Goal: Download file/media

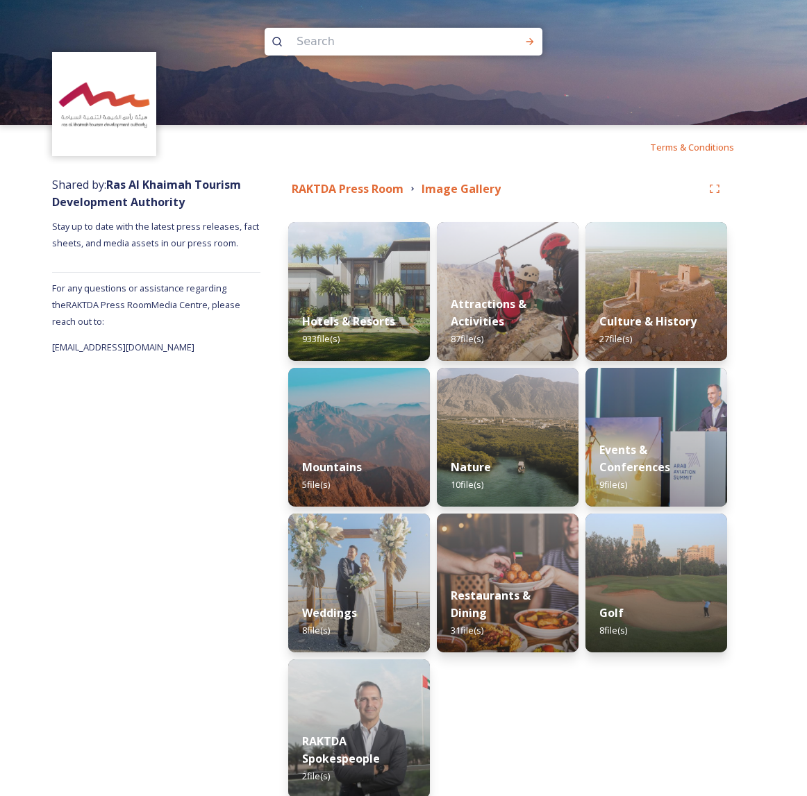
scroll to position [46, 0]
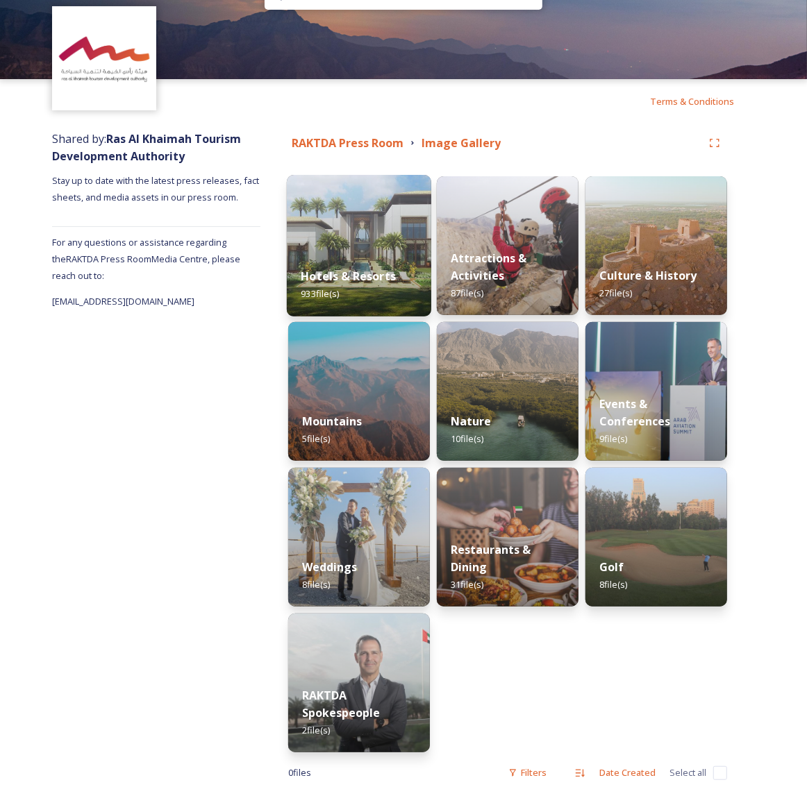
click at [368, 255] on div "Hotels & Resorts 933 file(s)" at bounding box center [359, 284] width 144 height 63
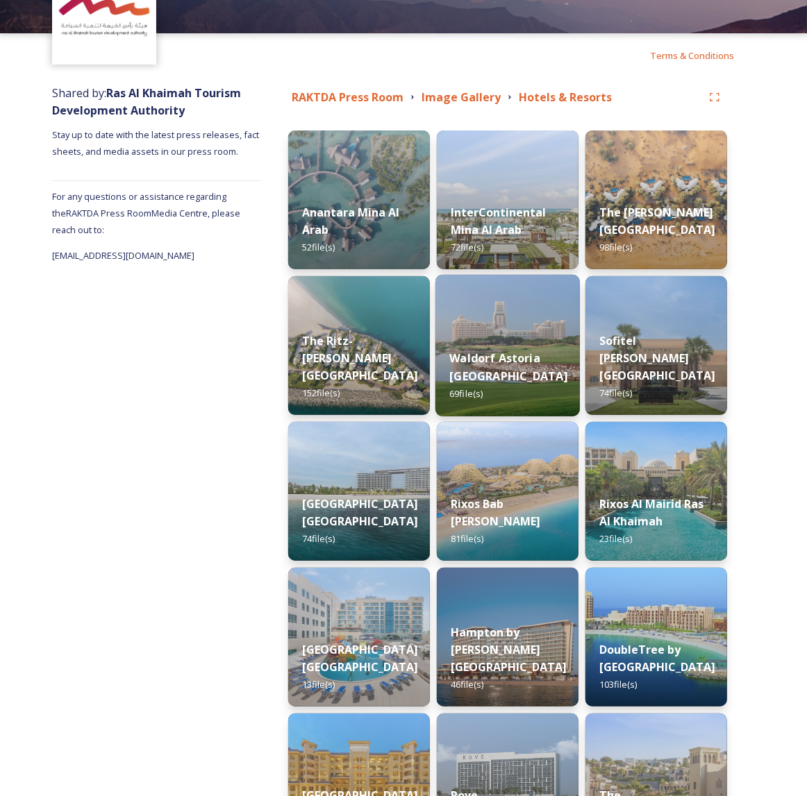
scroll to position [92, 0]
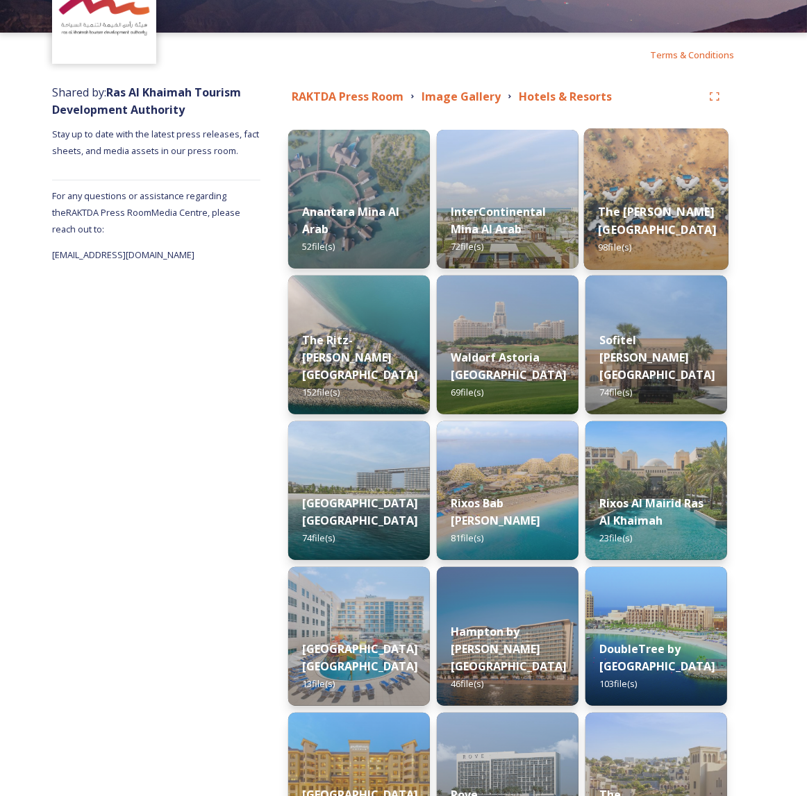
click at [650, 212] on strong "The [PERSON_NAME] [GEOGRAPHIC_DATA]" at bounding box center [657, 220] width 118 height 33
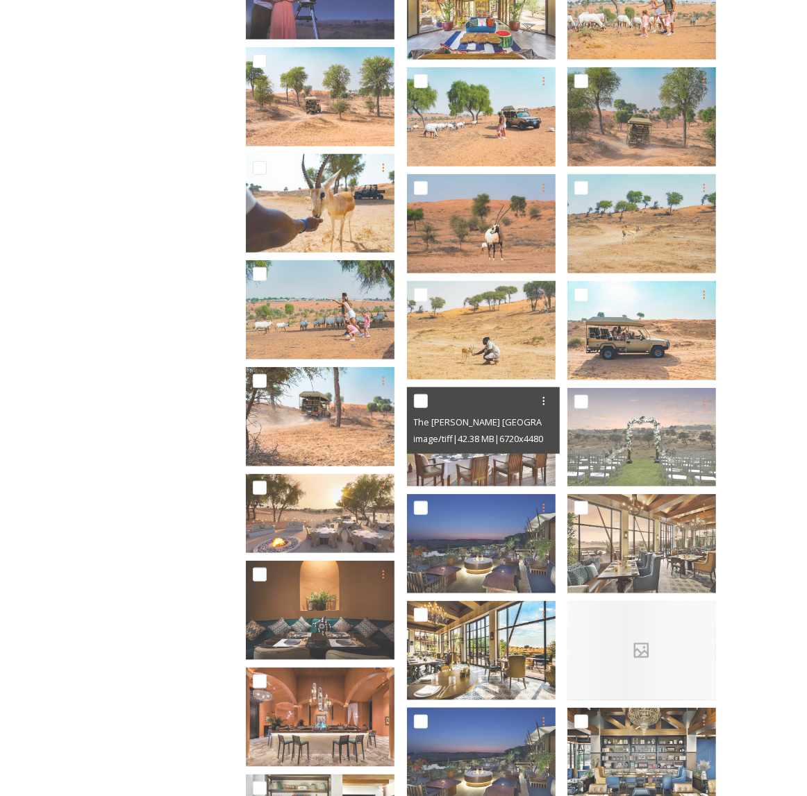
scroll to position [448, 0]
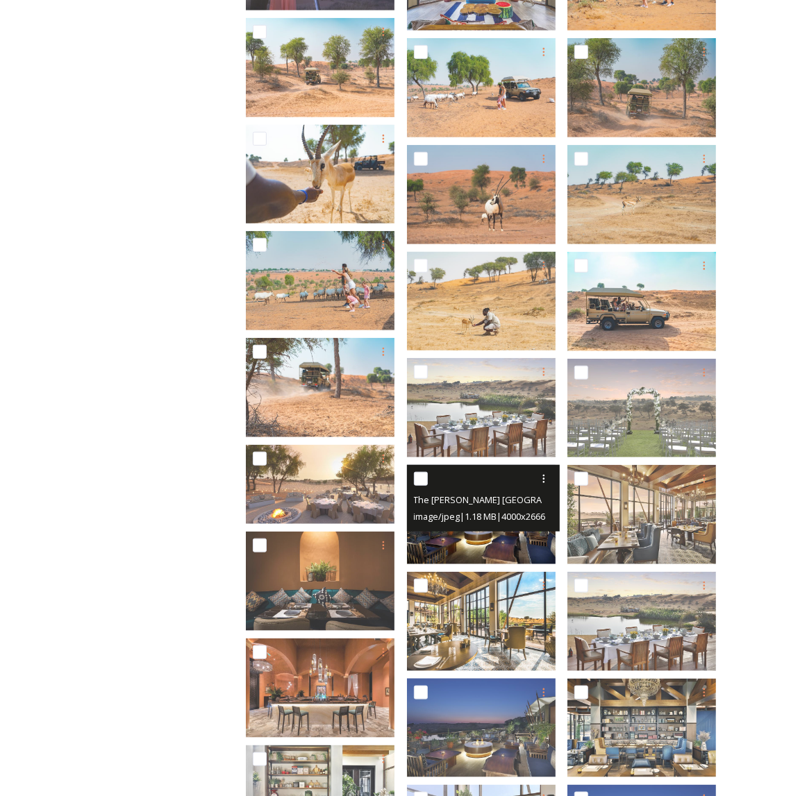
click at [484, 523] on div "image/jpeg | 1.18 MB | 4000 x 2666" at bounding box center [485, 516] width 142 height 17
click at [487, 535] on img at bounding box center [481, 514] width 149 height 99
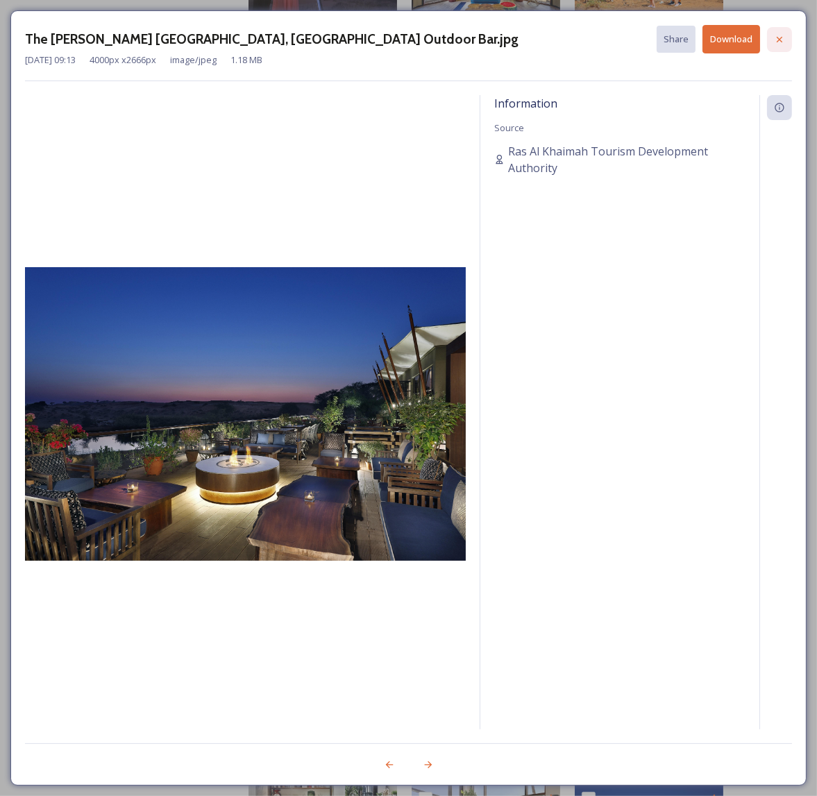
click at [779, 41] on icon at bounding box center [779, 39] width 11 height 11
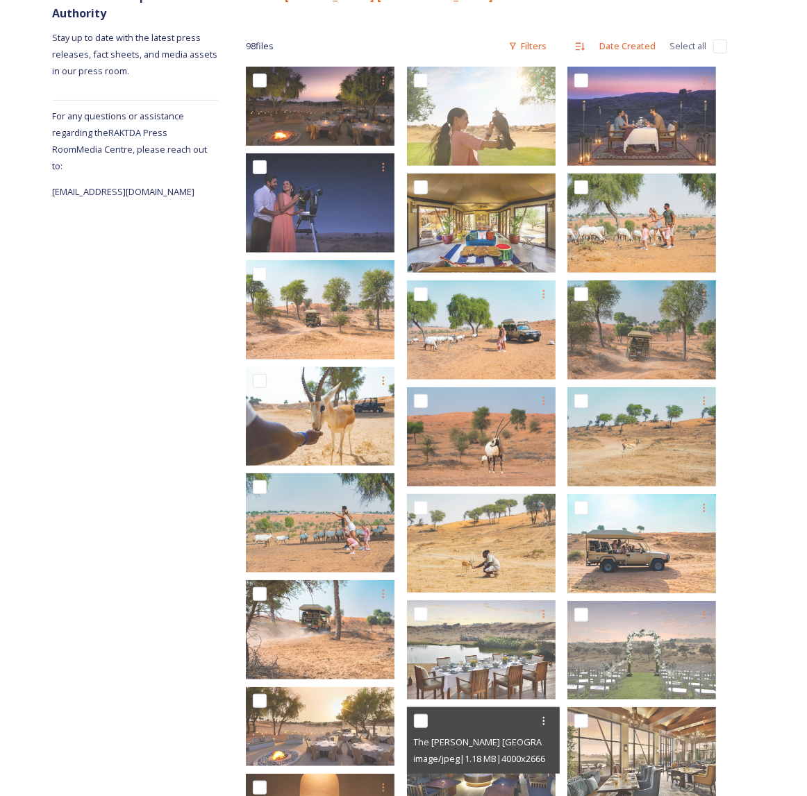
scroll to position [171, 0]
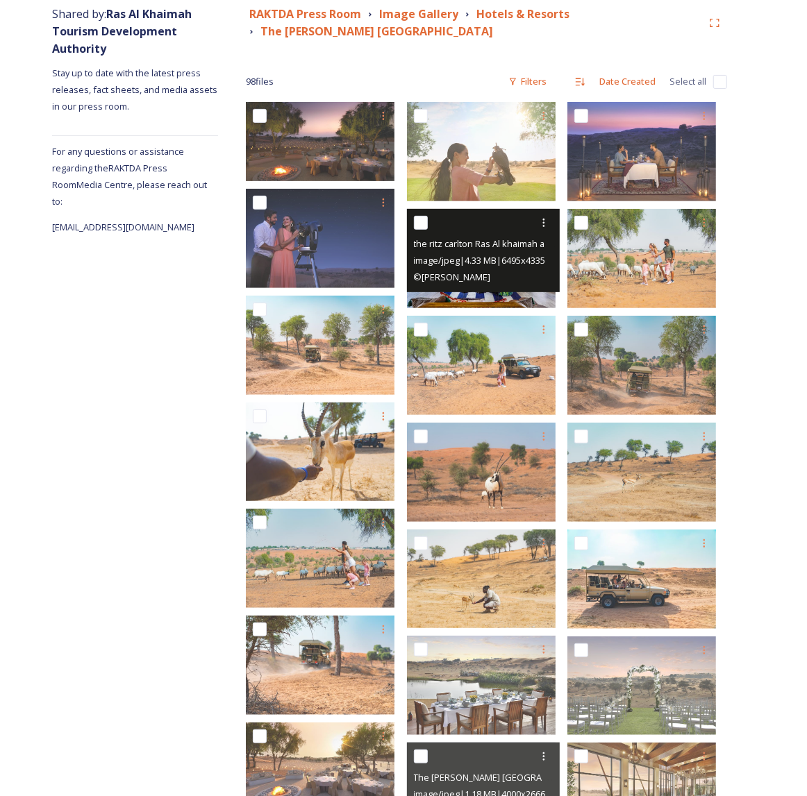
click at [487, 253] on div "image/jpeg | 4.33 MB | 6495 x 4335" at bounding box center [485, 260] width 142 height 17
click at [497, 275] on div "© [PERSON_NAME]" at bounding box center [485, 277] width 142 height 17
click at [547, 221] on icon at bounding box center [543, 222] width 11 height 11
click at [516, 252] on span "View File" at bounding box center [524, 252] width 36 height 13
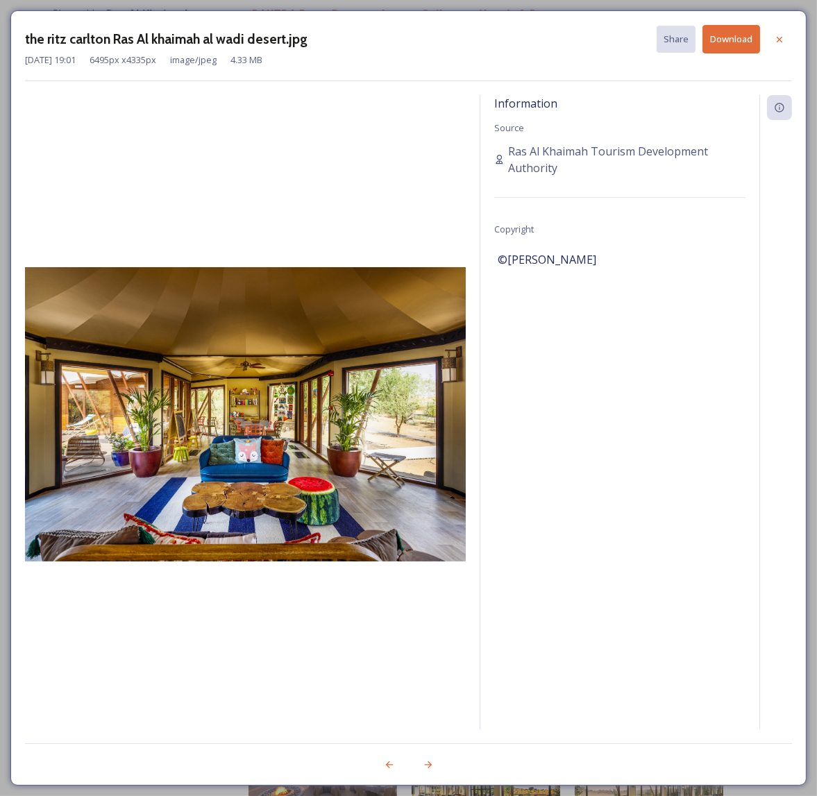
click at [738, 40] on button "Download" at bounding box center [732, 39] width 58 height 28
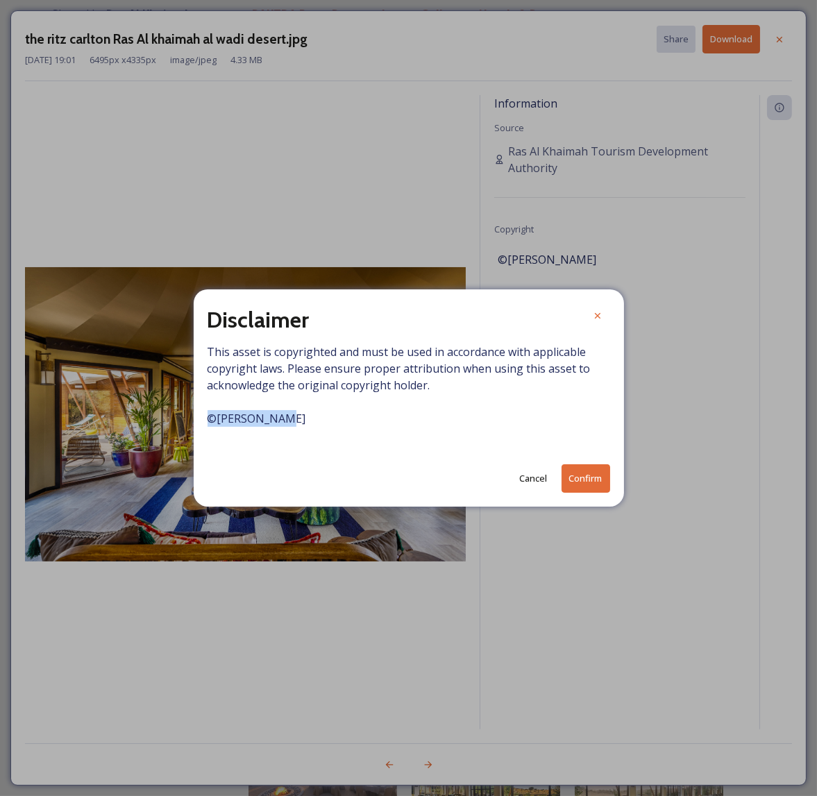
drag, startPoint x: 278, startPoint y: 420, endPoint x: 200, endPoint y: 419, distance: 77.8
click at [200, 419] on div "Disclaimer This asset is copyrighted and must be used in accordance with applic…" at bounding box center [409, 397] width 430 height 217
copy span "© [PERSON_NAME]"
click at [580, 478] on button "Confirm" at bounding box center [586, 478] width 49 height 28
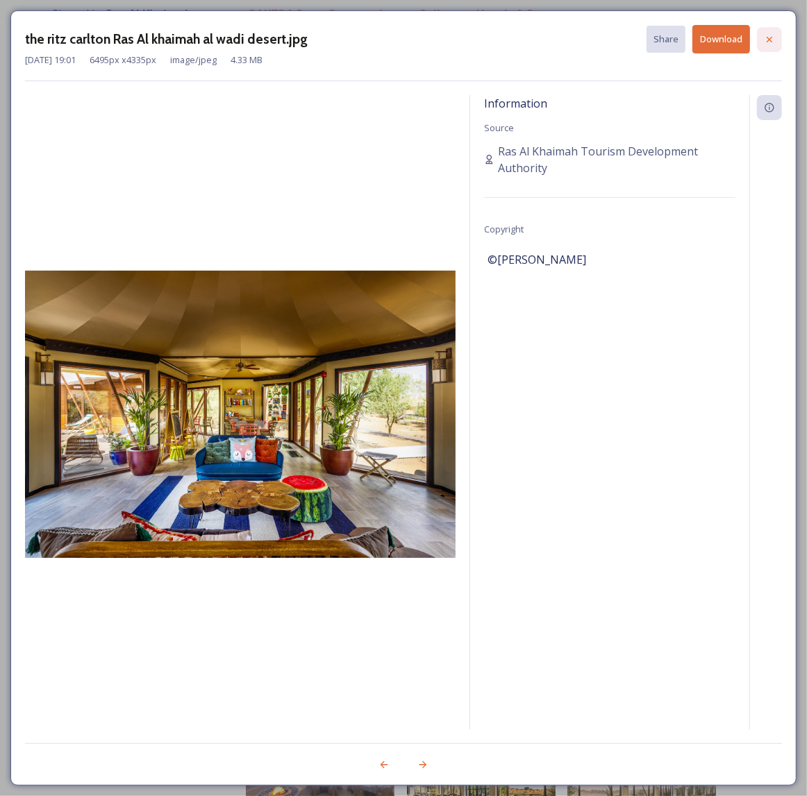
click at [770, 34] on icon at bounding box center [769, 39] width 11 height 11
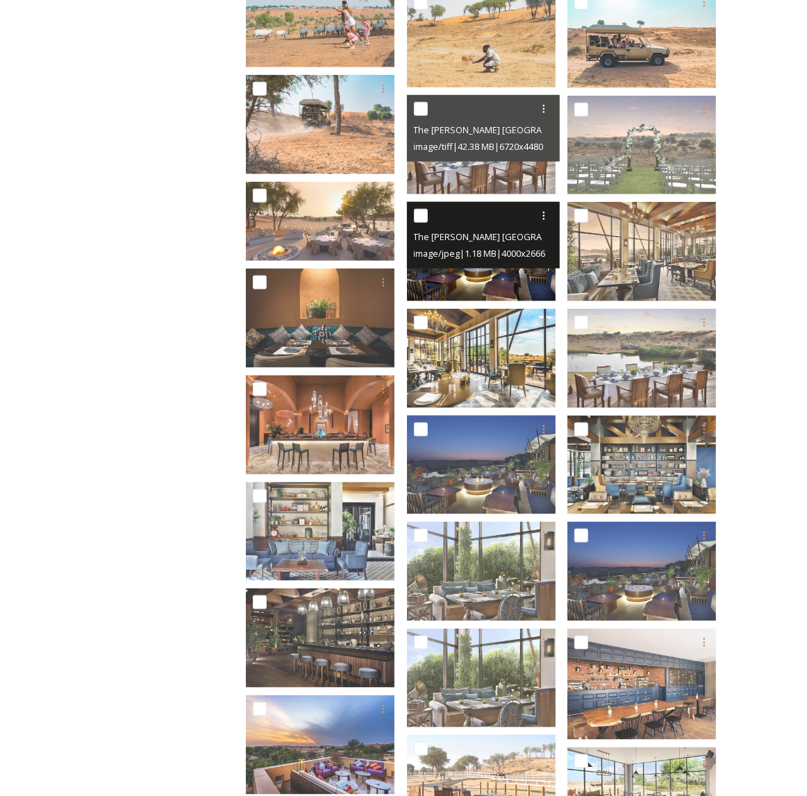
scroll to position [726, 0]
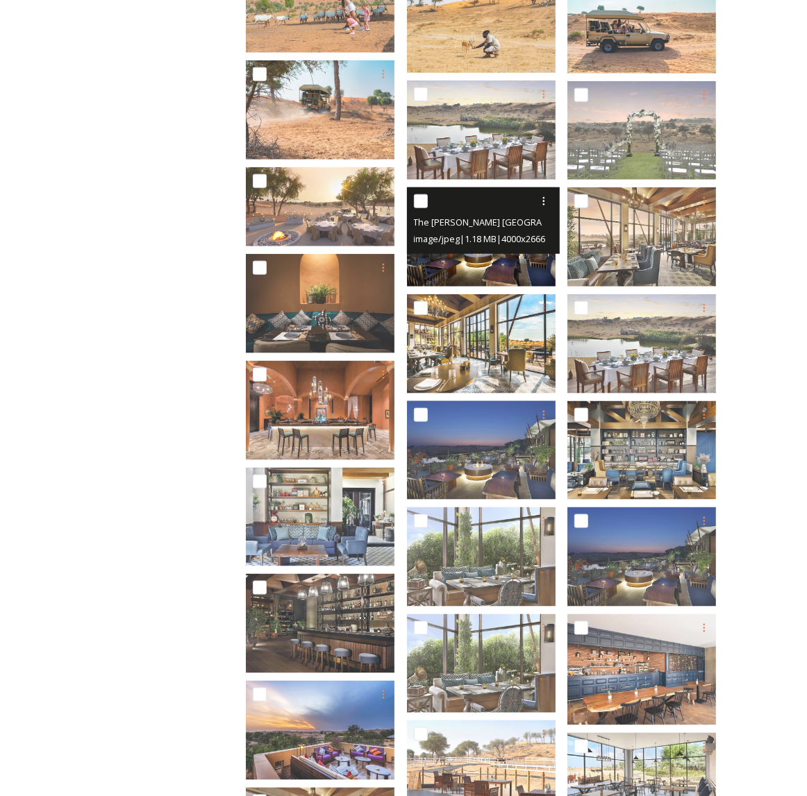
click at [483, 264] on img at bounding box center [481, 236] width 149 height 99
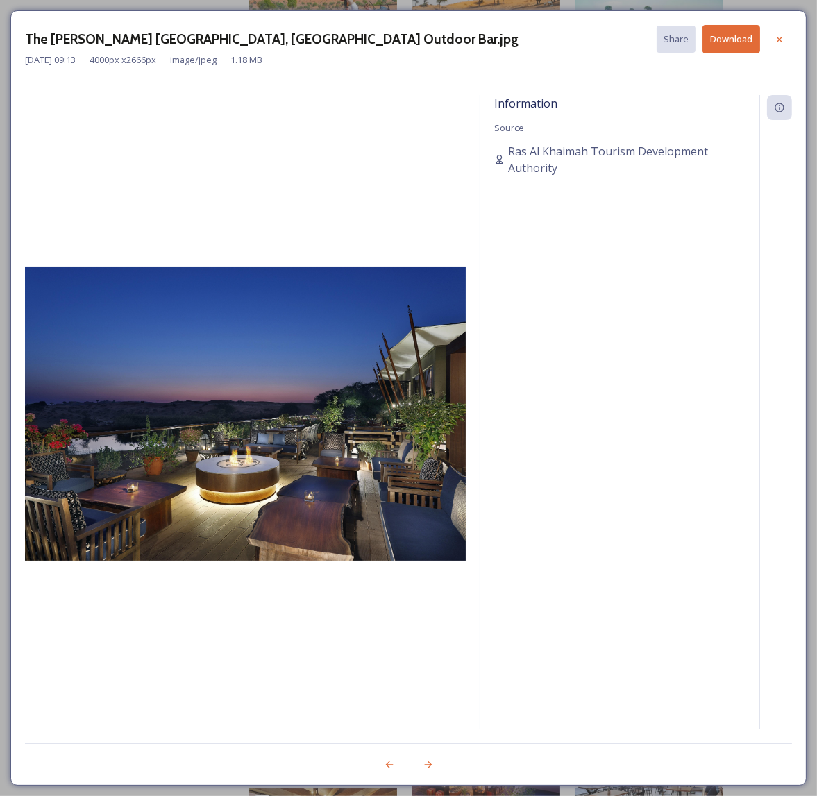
click at [731, 35] on button "Download" at bounding box center [732, 39] width 58 height 28
click at [775, 111] on icon at bounding box center [779, 107] width 11 height 11
click at [780, 39] on icon at bounding box center [780, 39] width 6 height 6
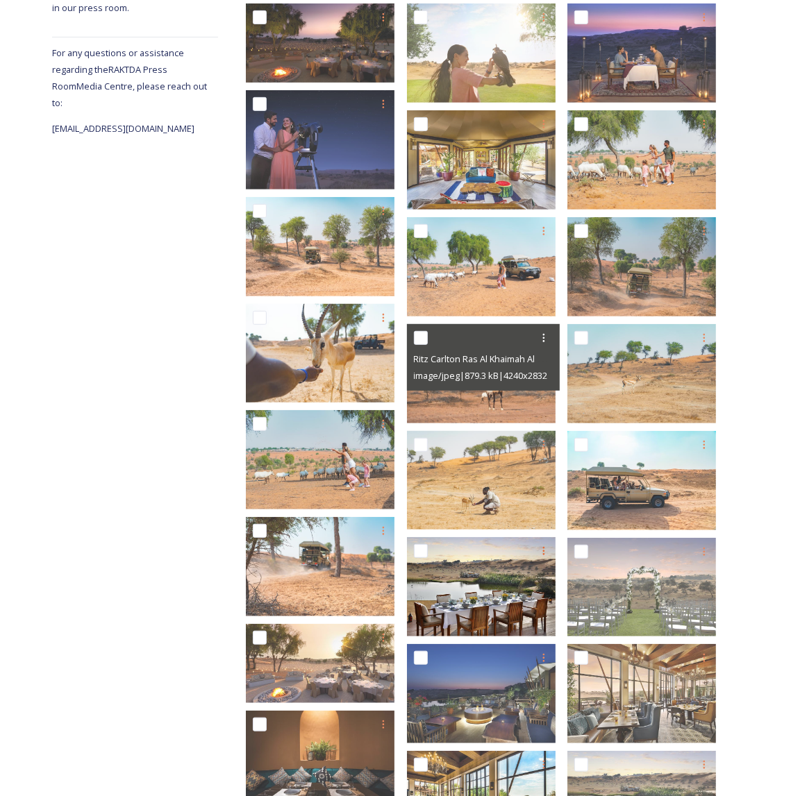
scroll to position [124, 0]
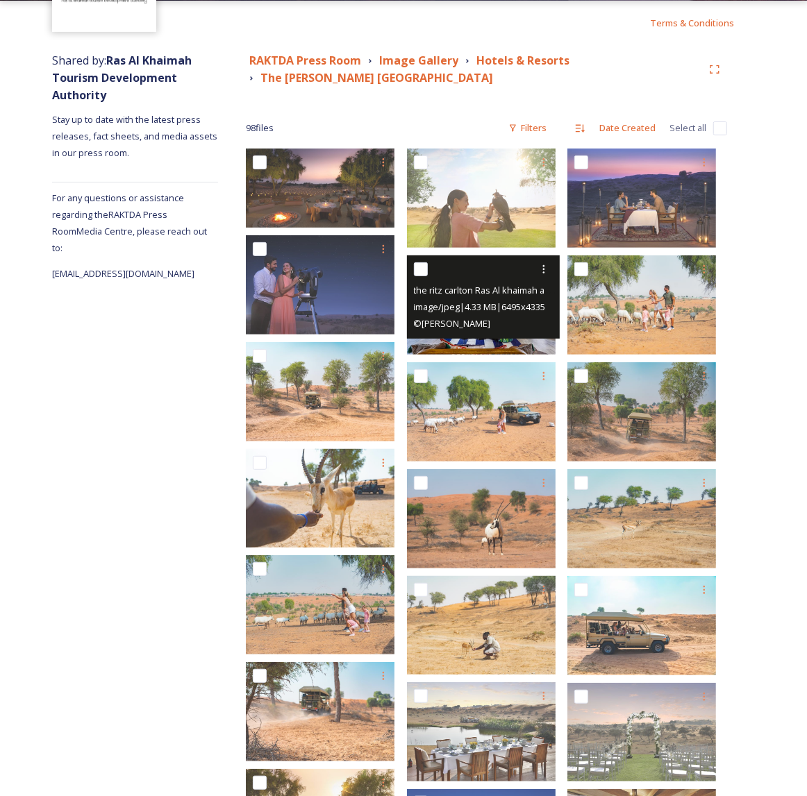
click at [519, 337] on div "the ritz carlton Ras Al khaimah al wadi desert.jpg image/jpeg | 4.33 MB | 6495 …" at bounding box center [483, 296] width 153 height 83
click at [494, 301] on span "image/jpeg | 4.33 MB | 6495 x 4335" at bounding box center [480, 307] width 132 height 12
click at [548, 269] on icon at bounding box center [543, 269] width 11 height 11
click at [535, 293] on span "View File" at bounding box center [524, 299] width 36 height 13
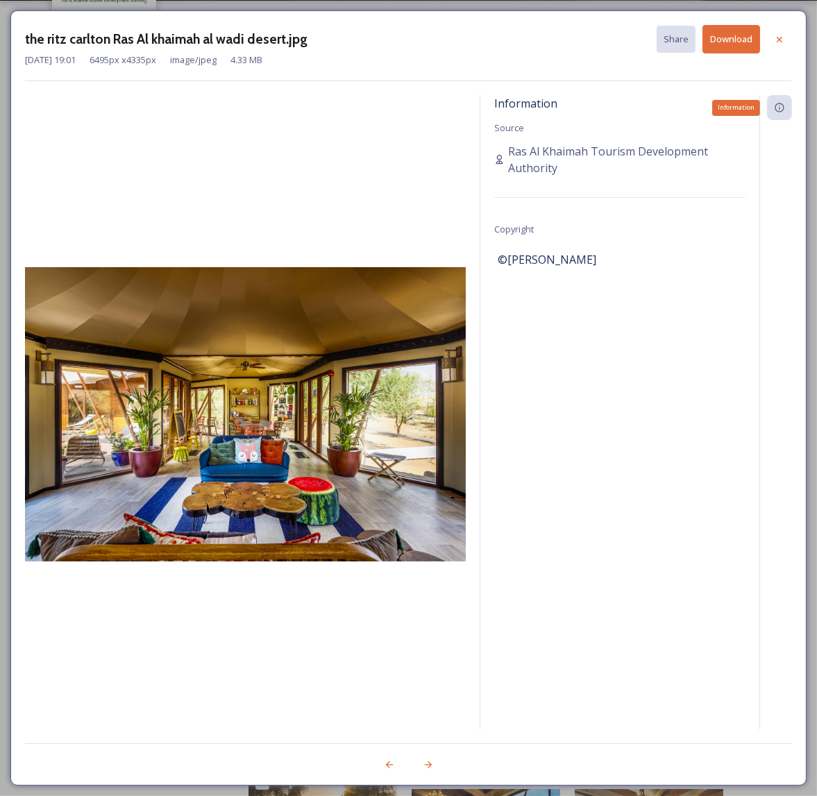
click at [785, 106] on icon at bounding box center [779, 107] width 11 height 11
click at [604, 285] on div "Information Source Ras Al Khaimah Tourism Development Authority Copyright ©[PER…" at bounding box center [619, 430] width 279 height 671
click at [779, 37] on icon at bounding box center [779, 39] width 11 height 11
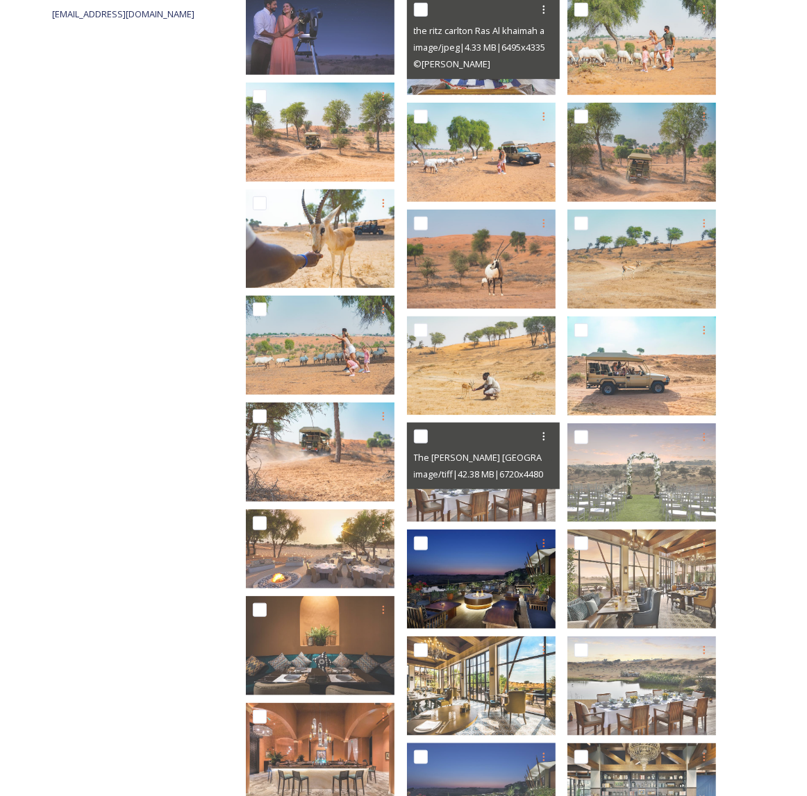
scroll to position [402, 0]
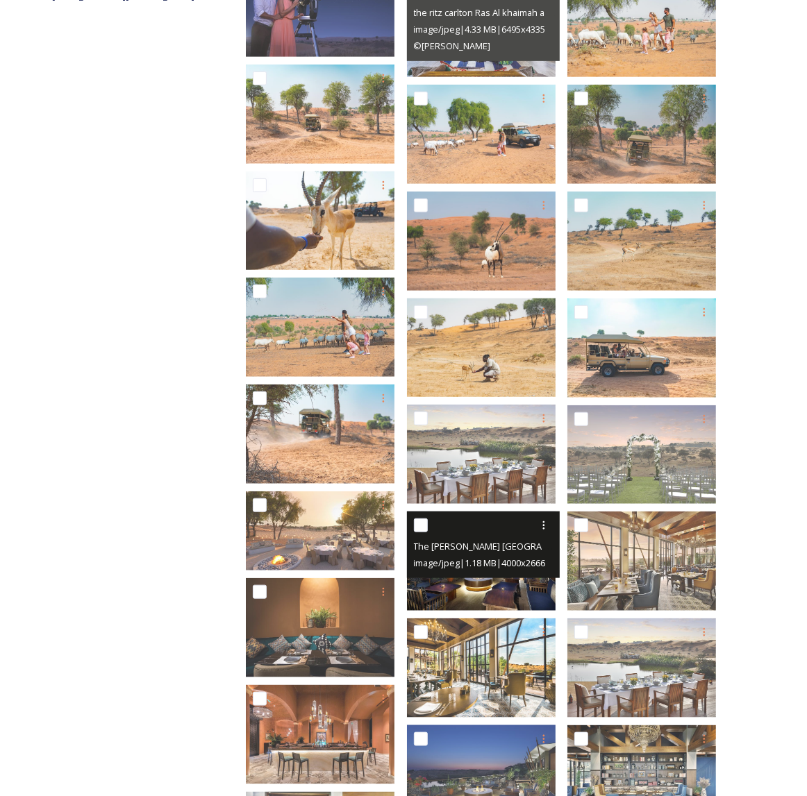
click at [511, 577] on img at bounding box center [481, 561] width 149 height 99
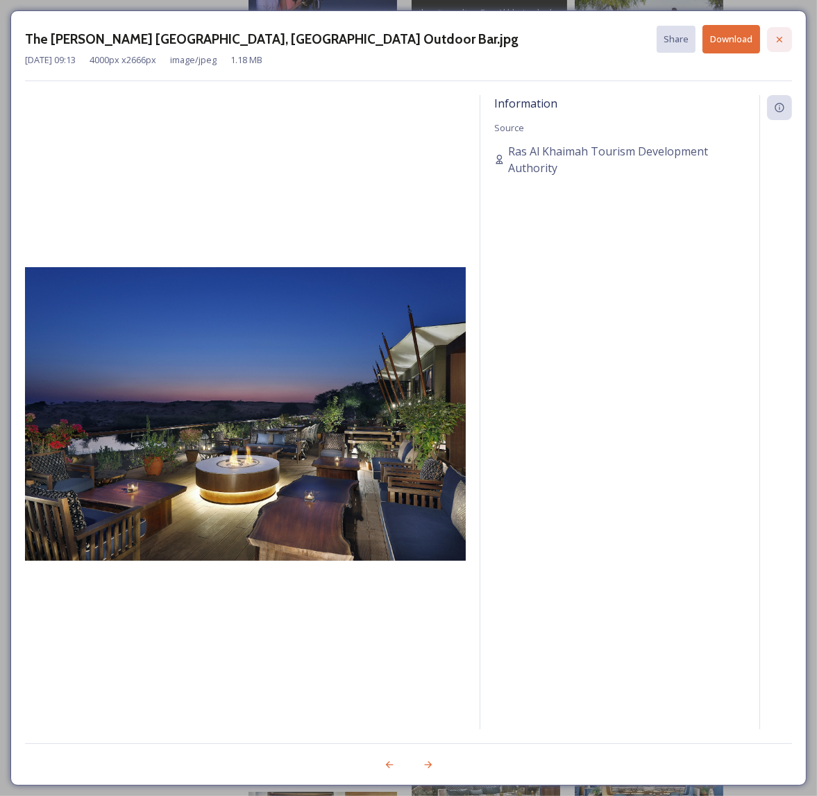
click at [778, 34] on icon at bounding box center [779, 39] width 11 height 11
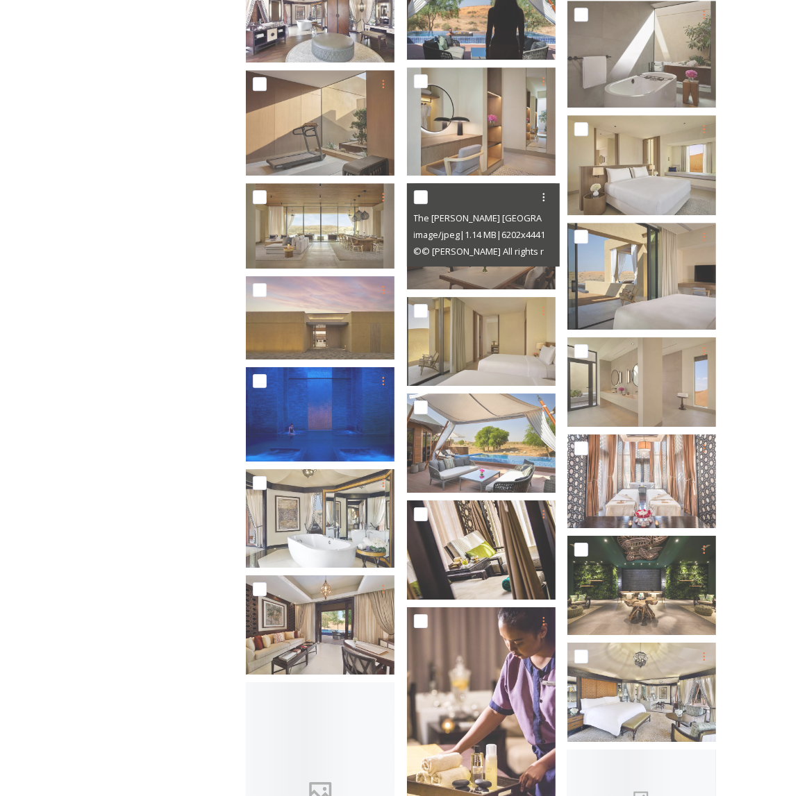
scroll to position [2207, 0]
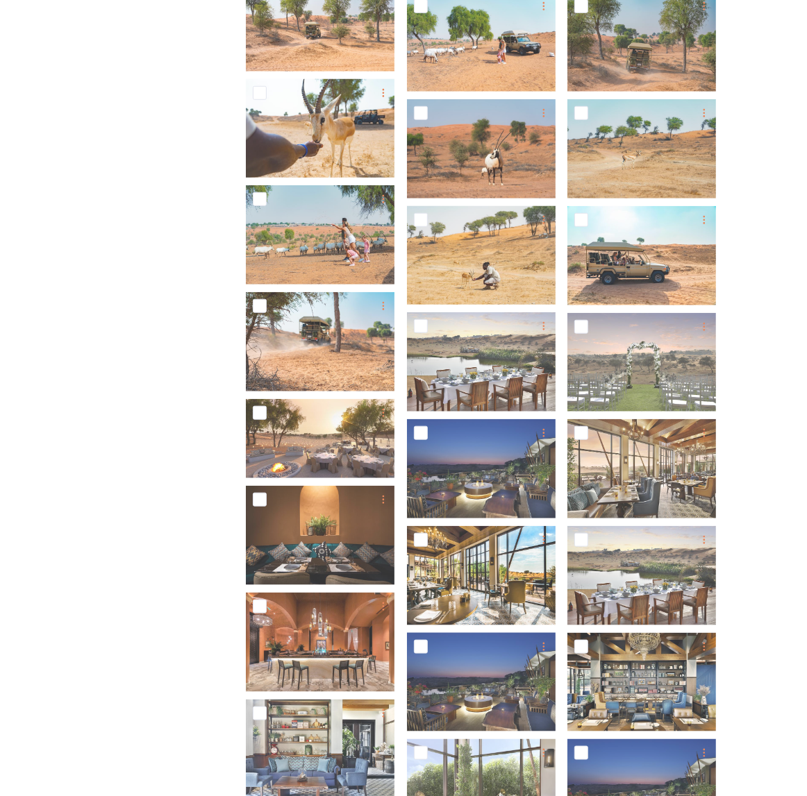
scroll to position [509, 0]
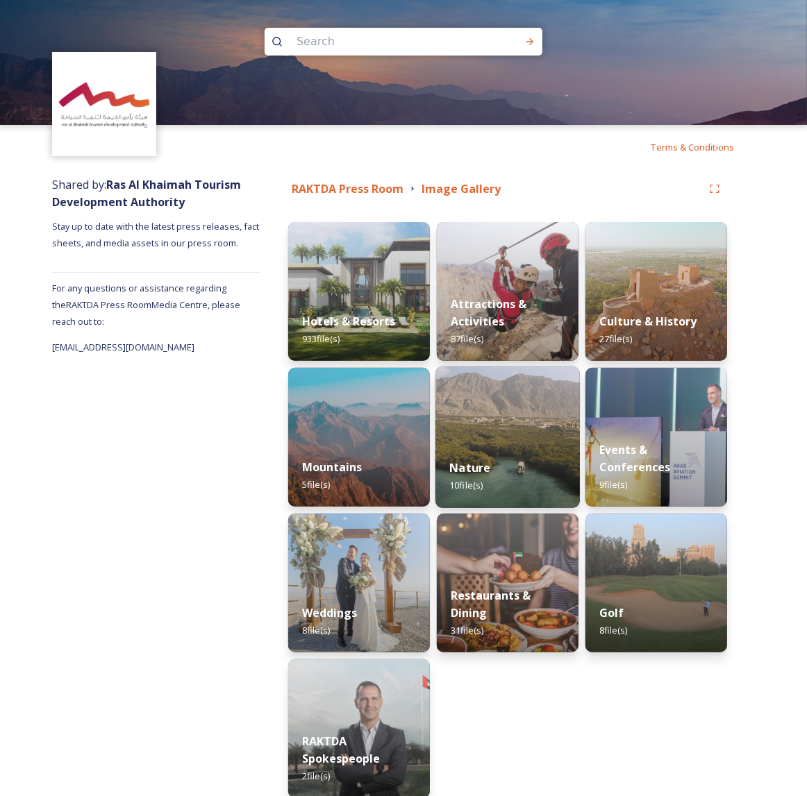
click at [487, 426] on img at bounding box center [507, 438] width 144 height 142
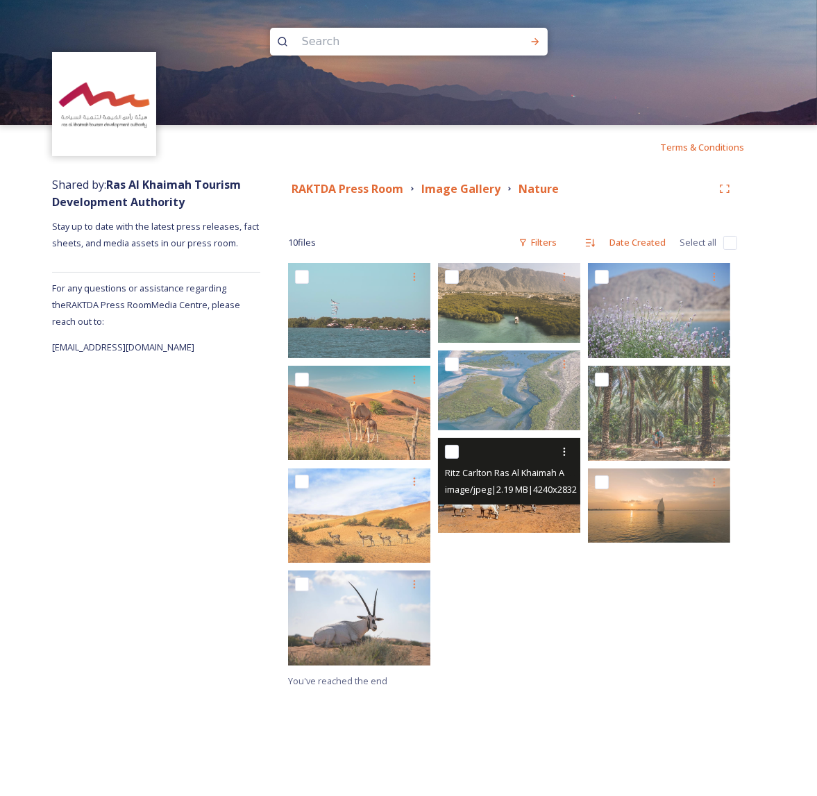
click at [518, 493] on span "image/jpeg | 2.19 MB | 4240 x 2832" at bounding box center [511, 489] width 132 height 12
click at [567, 448] on icon at bounding box center [564, 451] width 11 height 11
click at [553, 480] on span "View File" at bounding box center [545, 482] width 36 height 13
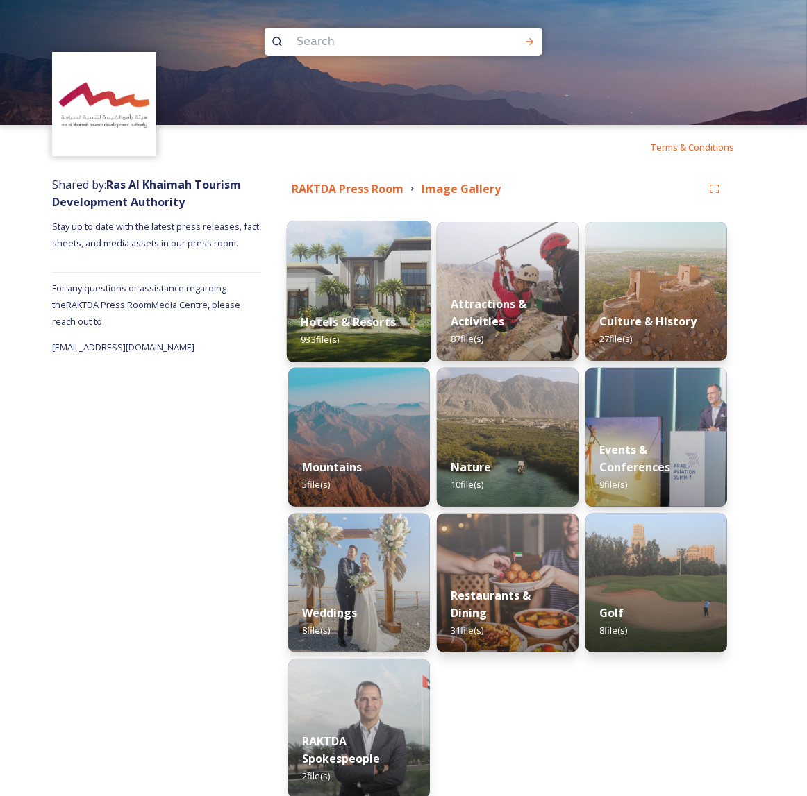
click at [367, 289] on img at bounding box center [359, 292] width 144 height 142
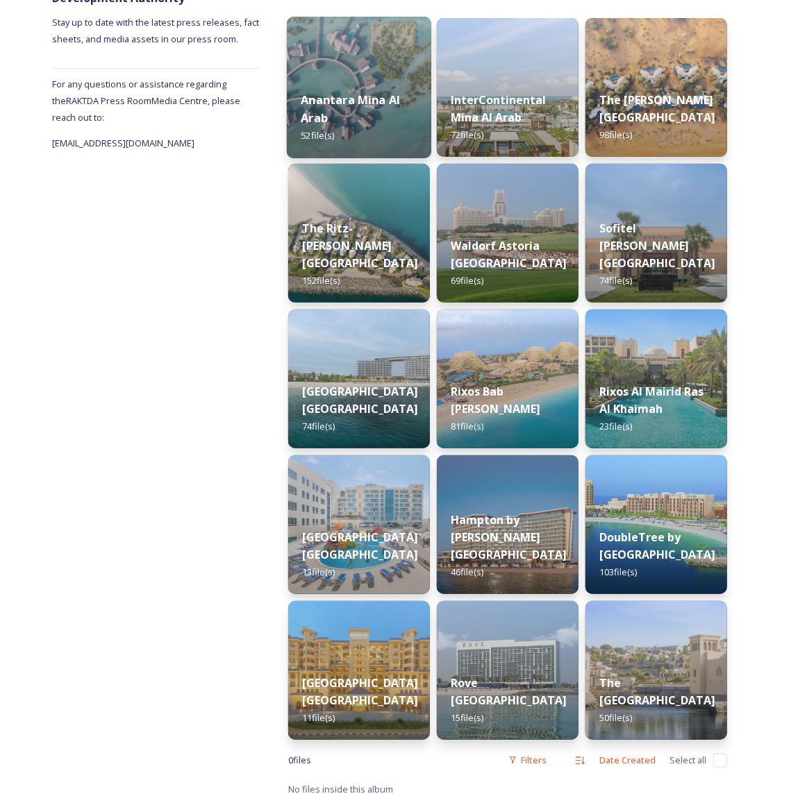
scroll to position [212, 0]
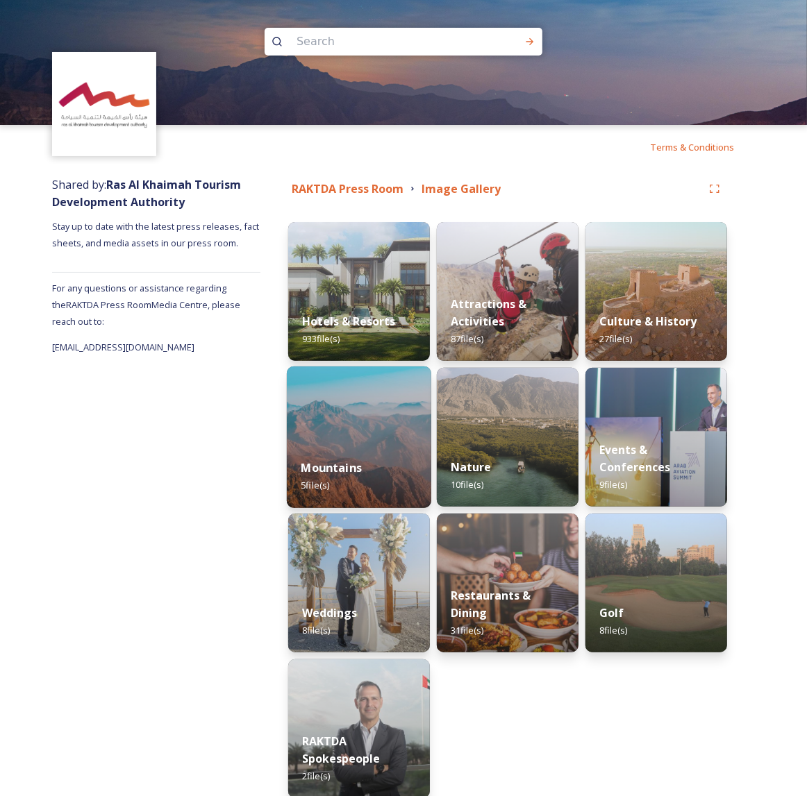
click at [354, 421] on img at bounding box center [359, 438] width 144 height 142
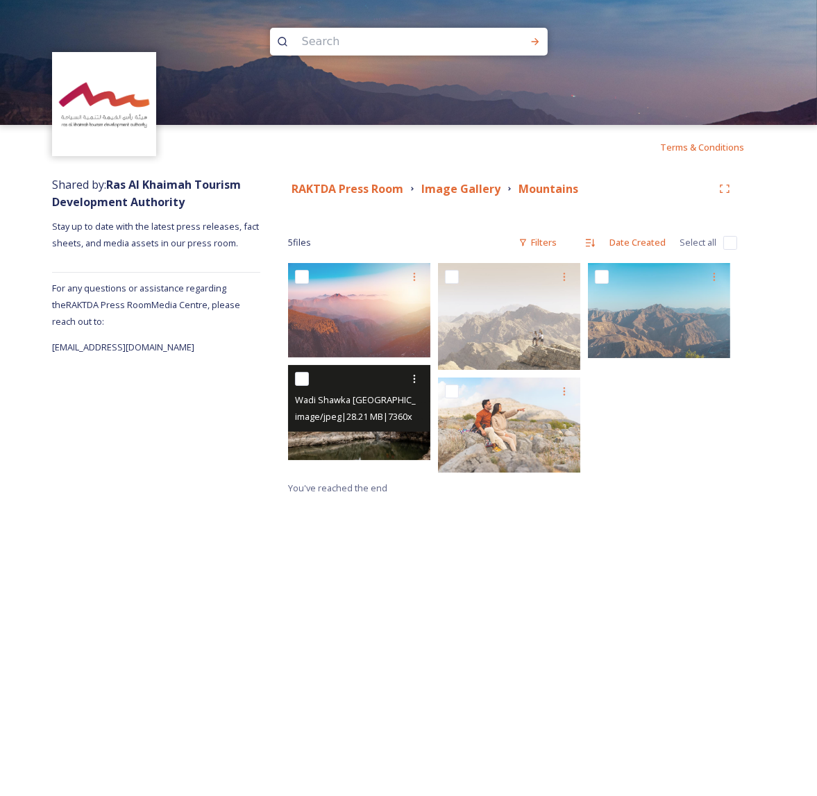
click at [373, 435] on img at bounding box center [359, 412] width 142 height 95
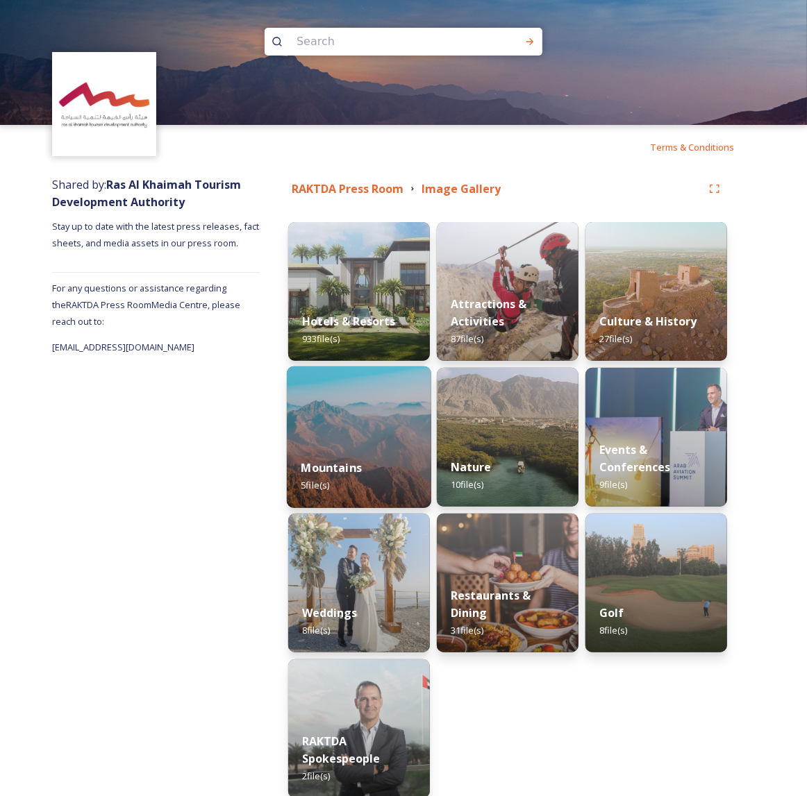
click at [375, 433] on img at bounding box center [359, 438] width 144 height 142
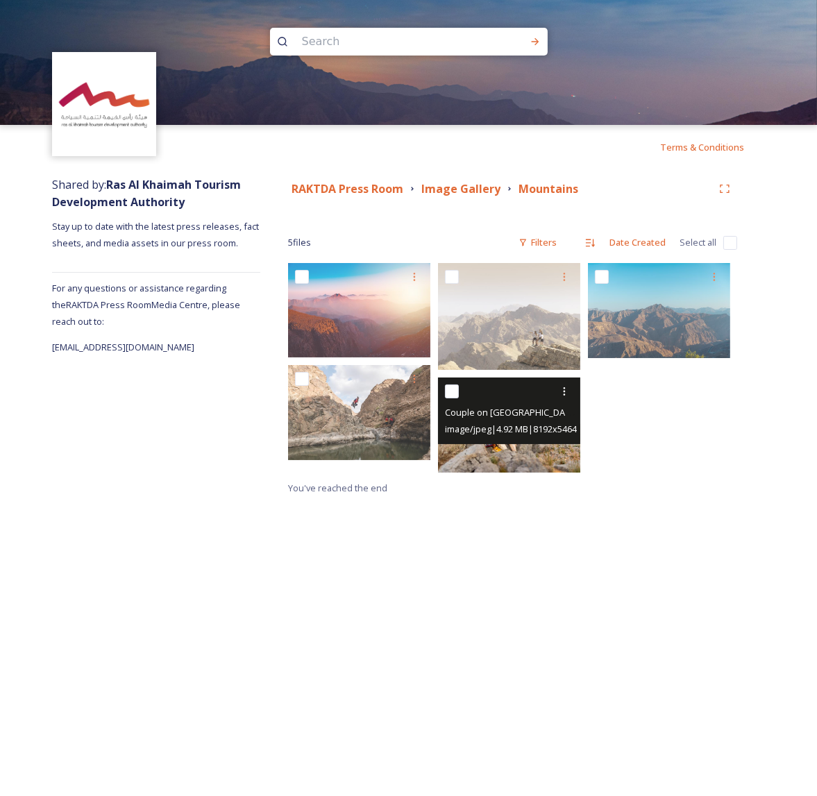
click at [480, 434] on span "image/jpeg | 4.92 MB | 8192 x 5464" at bounding box center [511, 429] width 132 height 12
click at [485, 449] on img at bounding box center [509, 425] width 142 height 95
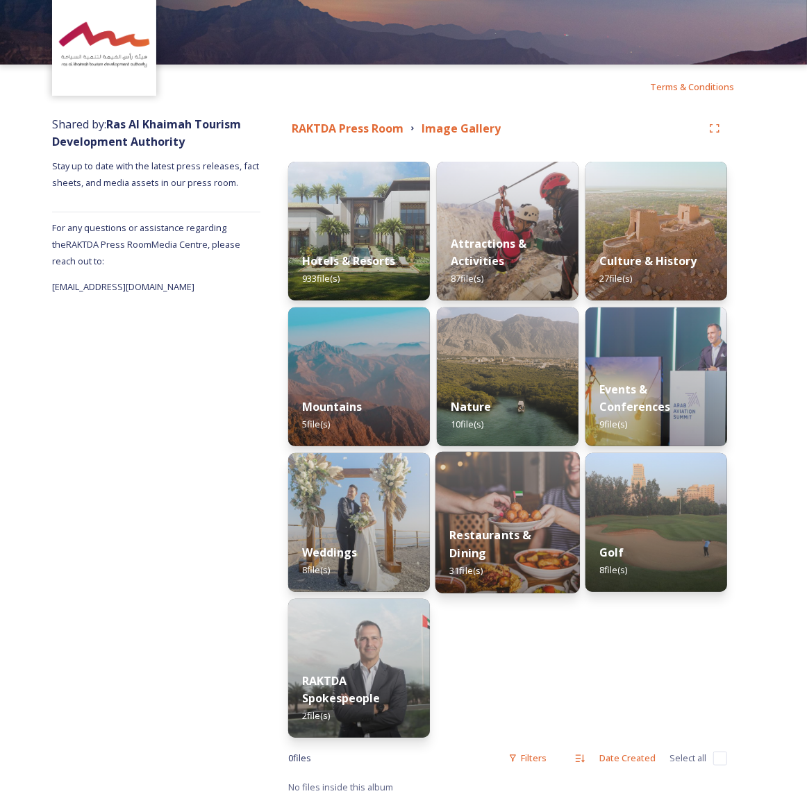
scroll to position [67, 0]
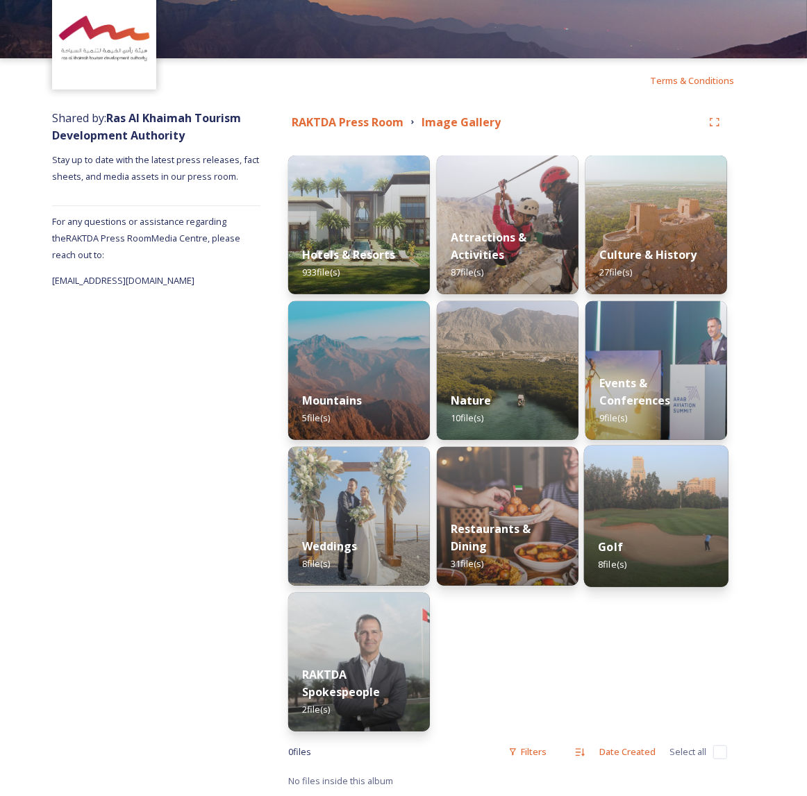
click at [653, 496] on img at bounding box center [656, 517] width 144 height 142
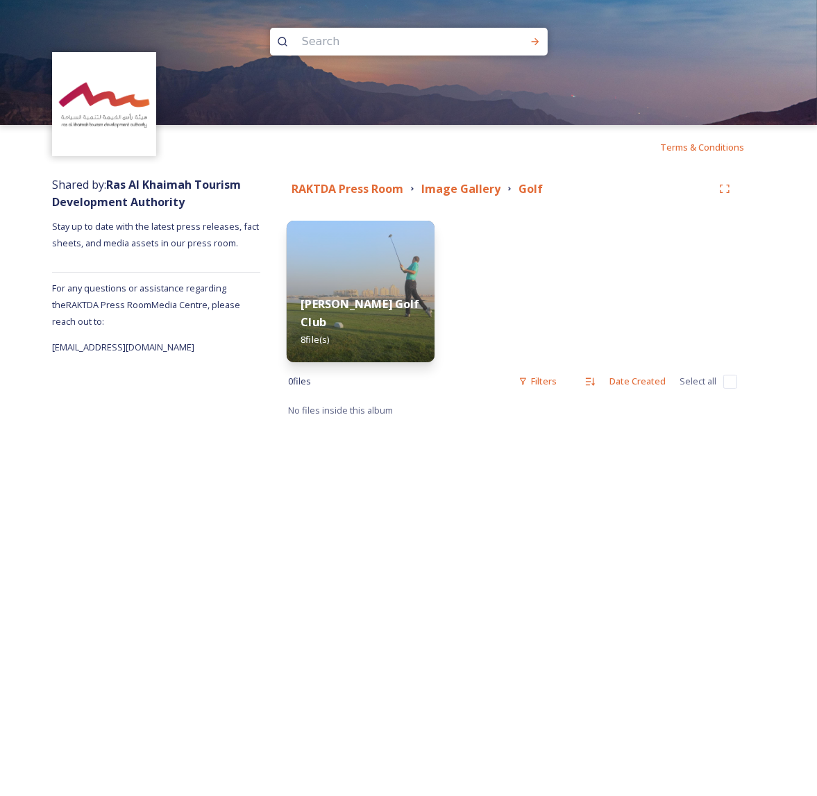
click at [368, 269] on img at bounding box center [361, 292] width 148 height 142
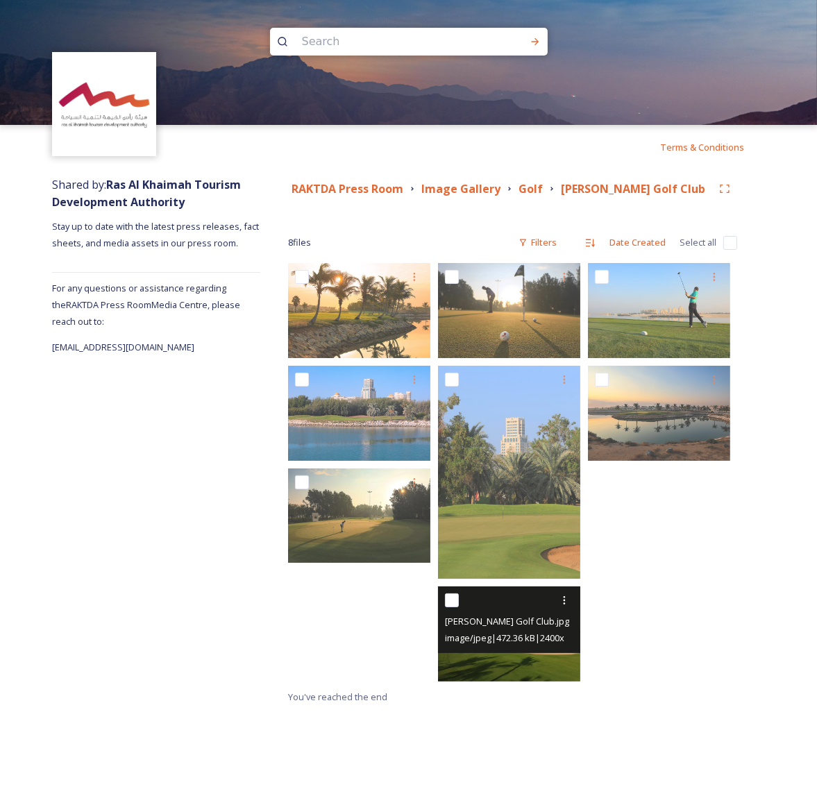
click at [506, 638] on span "image/jpeg | 472.36 kB | 2400 x 1600" at bounding box center [514, 637] width 139 height 13
click at [564, 607] on div at bounding box center [564, 600] width 25 height 25
click at [560, 654] on span "Download" at bounding box center [548, 658] width 42 height 13
click at [564, 601] on icon at bounding box center [564, 600] width 11 height 11
click at [552, 624] on span "View File" at bounding box center [545, 630] width 36 height 13
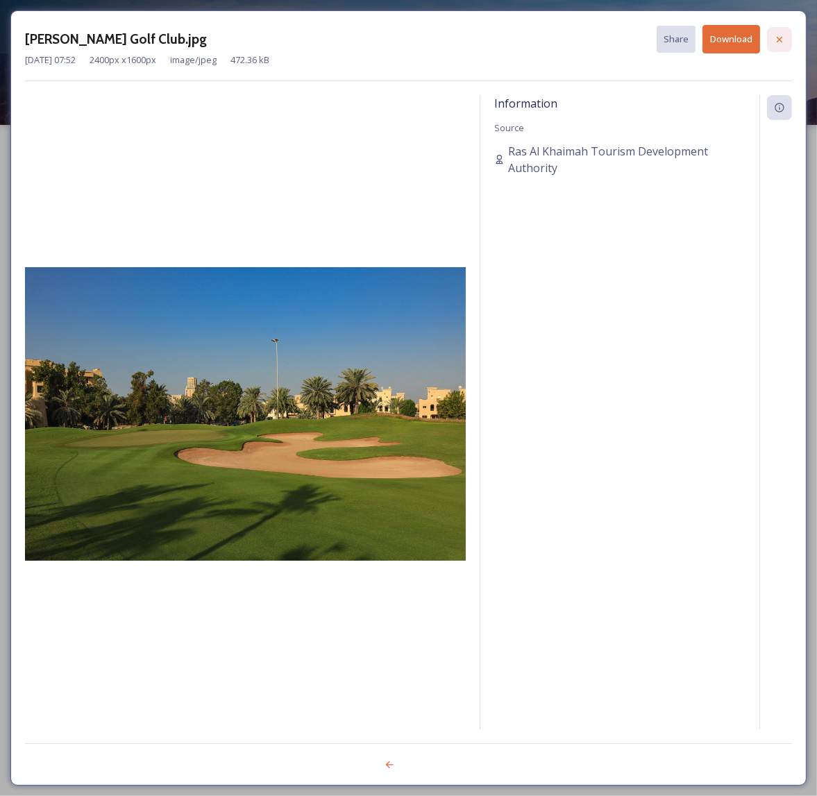
click at [783, 35] on icon at bounding box center [779, 39] width 11 height 11
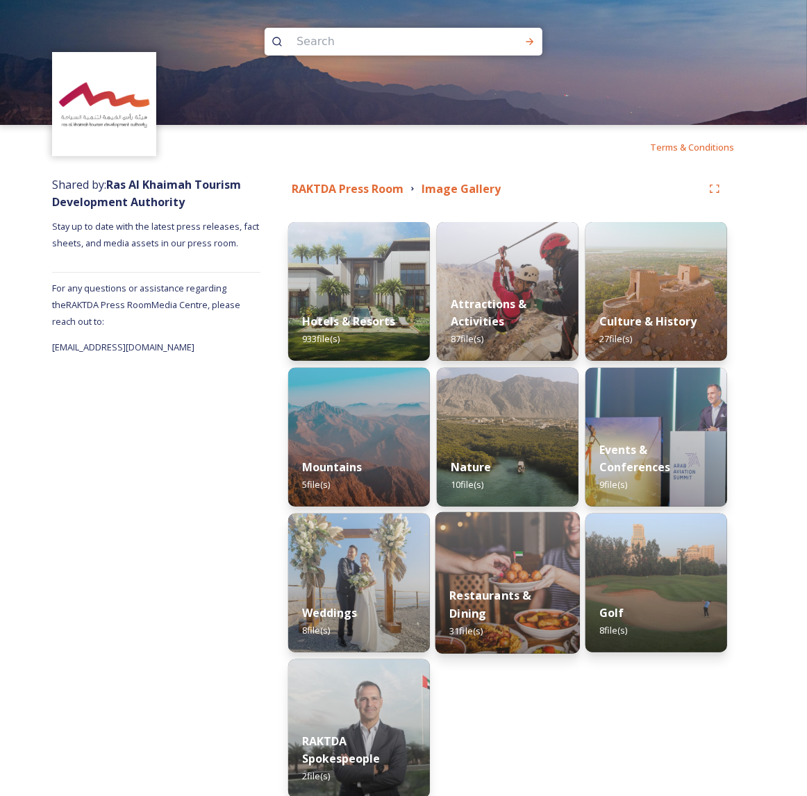
click at [527, 554] on img at bounding box center [507, 583] width 144 height 142
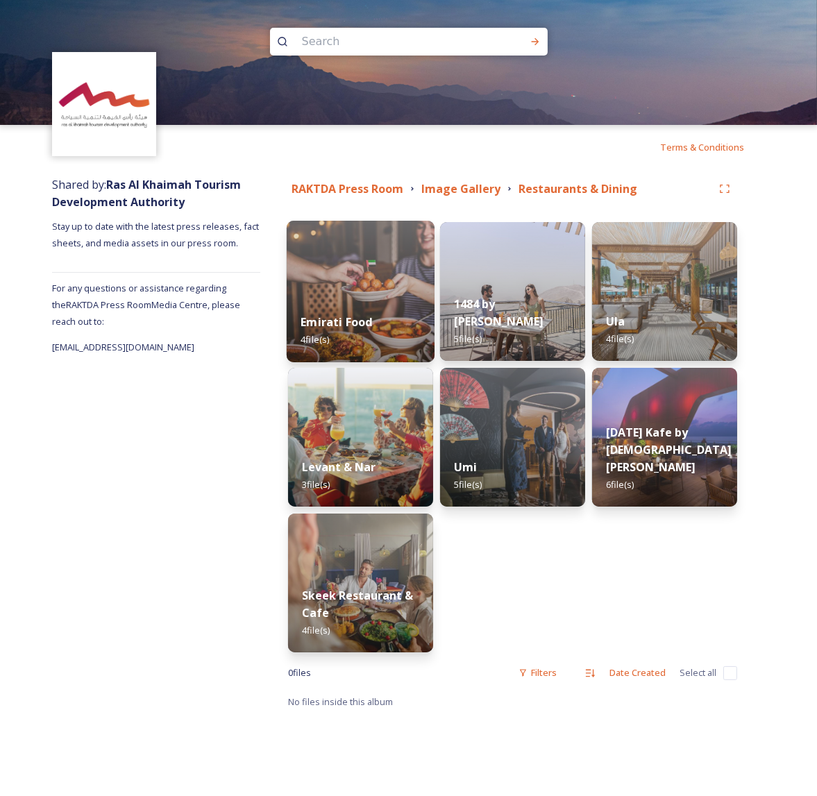
click at [379, 299] on img at bounding box center [361, 292] width 148 height 142
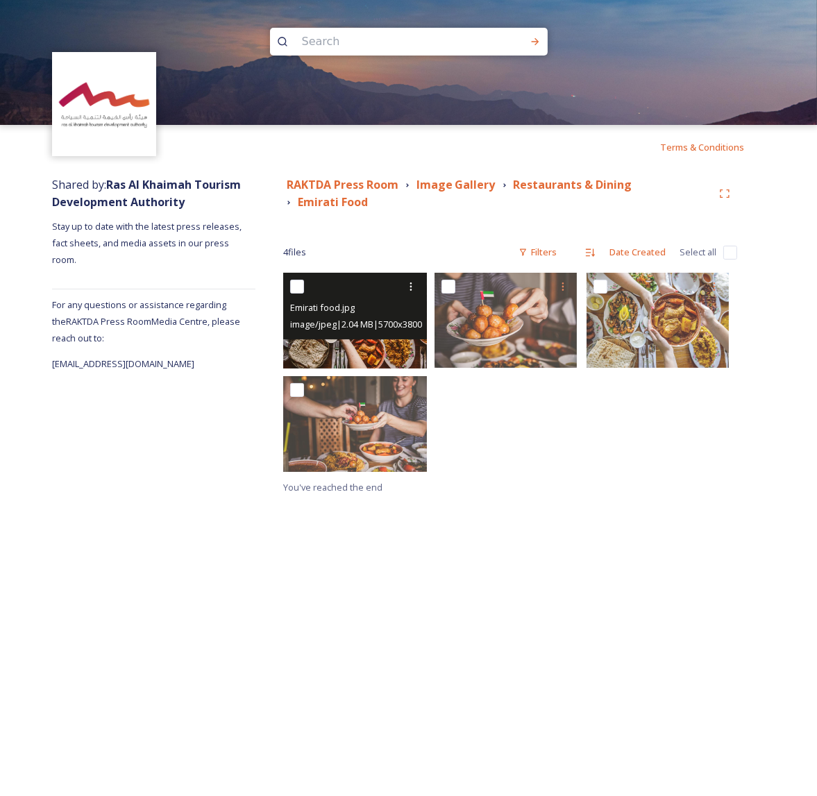
click at [380, 344] on img at bounding box center [355, 321] width 144 height 96
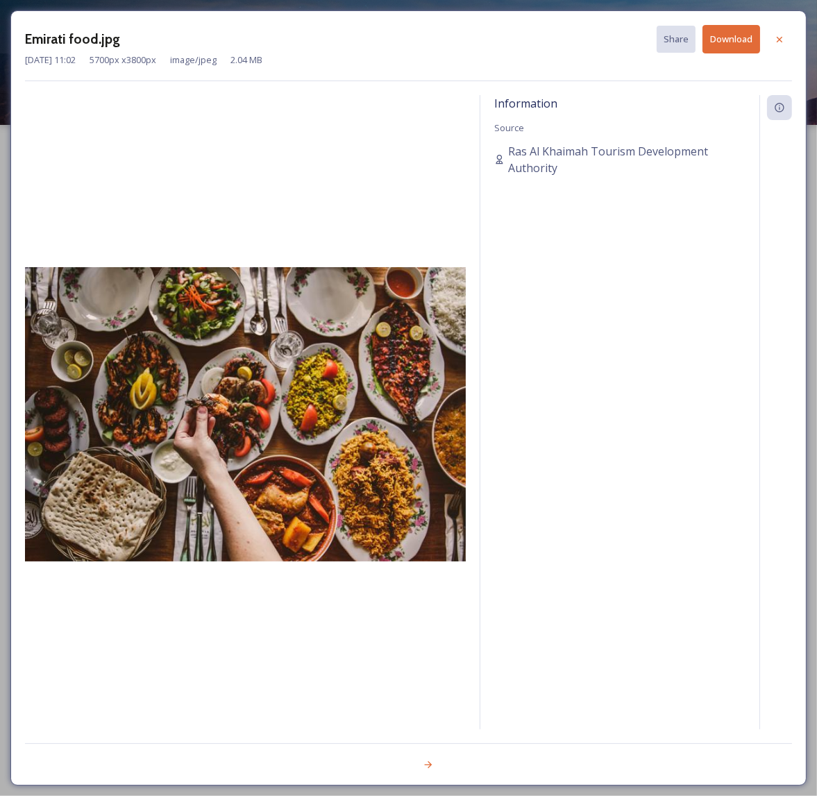
click at [740, 41] on button "Download" at bounding box center [732, 39] width 58 height 28
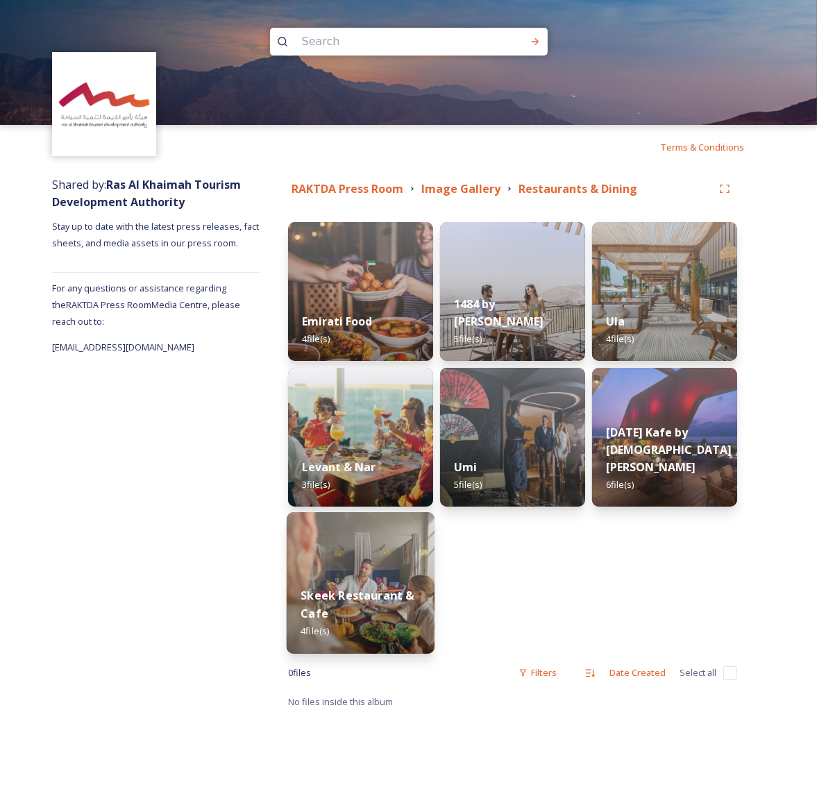
click at [392, 582] on div "Skeek Restaurant & Cafe 4 file(s)" at bounding box center [361, 613] width 148 height 81
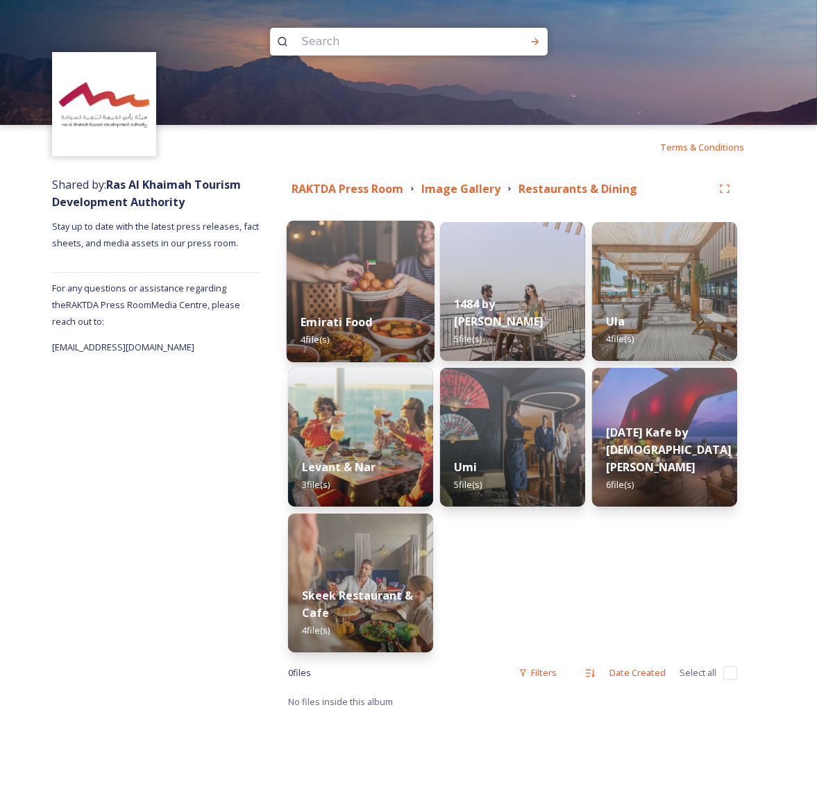
click at [377, 314] on div "Emirati Food 4 file(s)" at bounding box center [361, 330] width 148 height 63
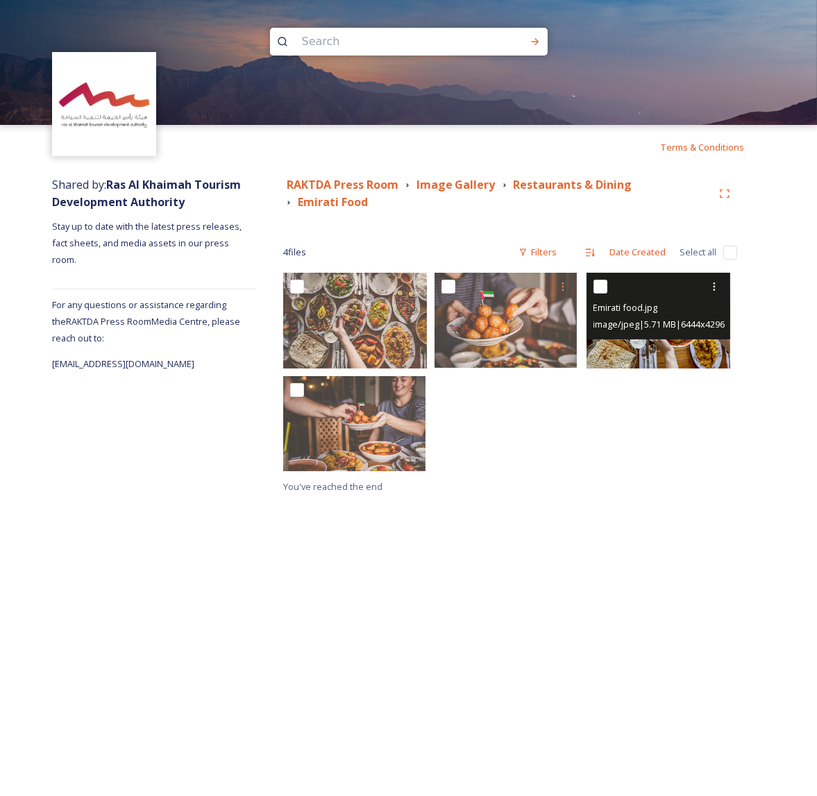
click at [673, 352] on img at bounding box center [659, 321] width 144 height 96
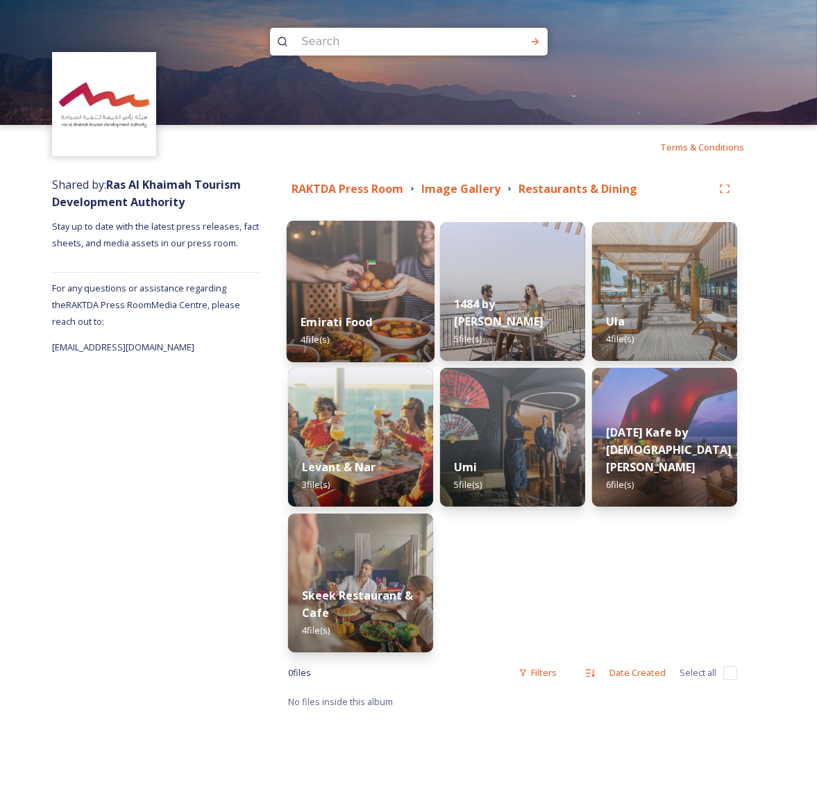
click at [362, 329] on strong "Emirati Food" at bounding box center [337, 321] width 72 height 15
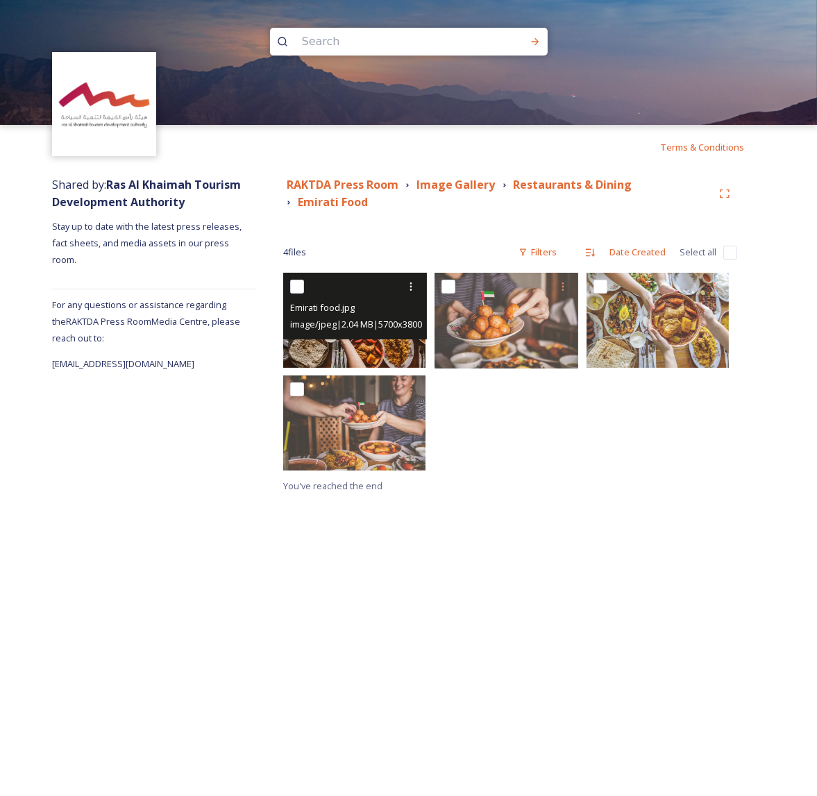
click at [415, 344] on img at bounding box center [354, 320] width 142 height 95
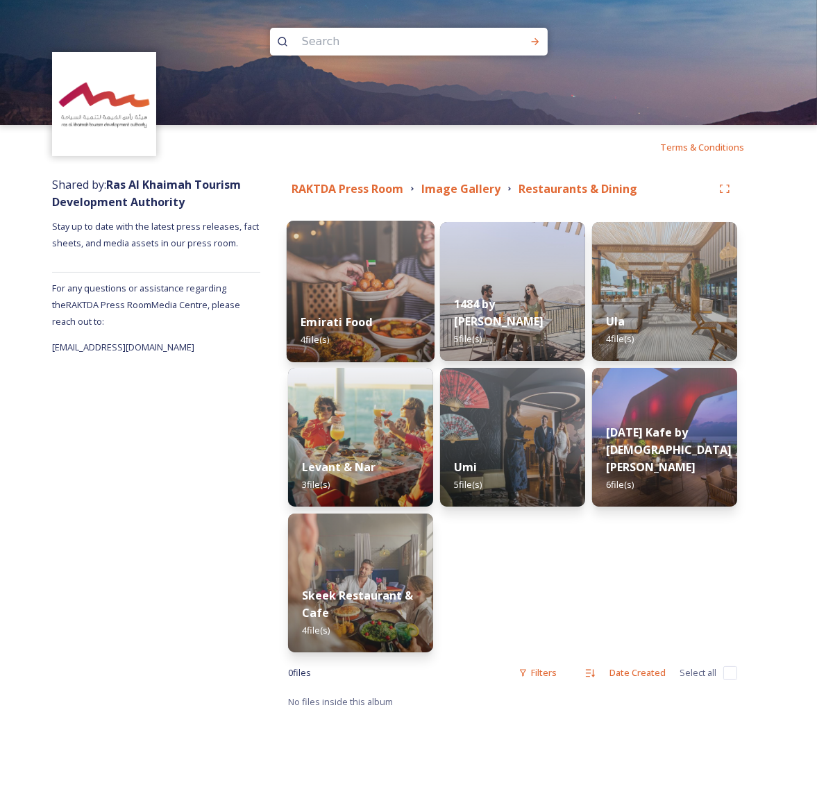
click at [394, 324] on div "Emirati Food 4 file(s)" at bounding box center [361, 330] width 148 height 63
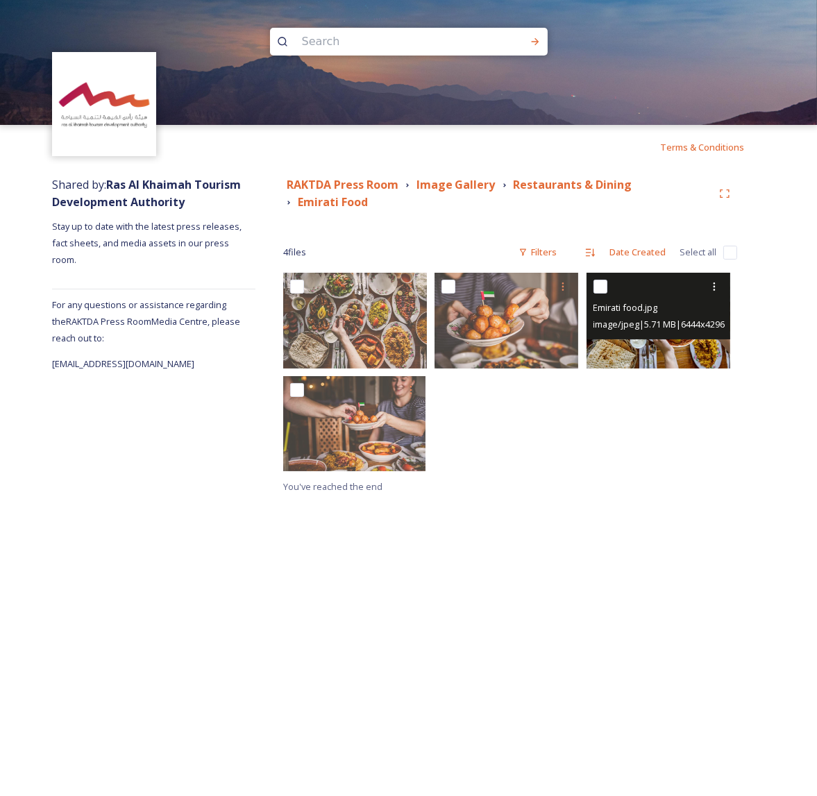
click at [671, 348] on img at bounding box center [659, 321] width 144 height 96
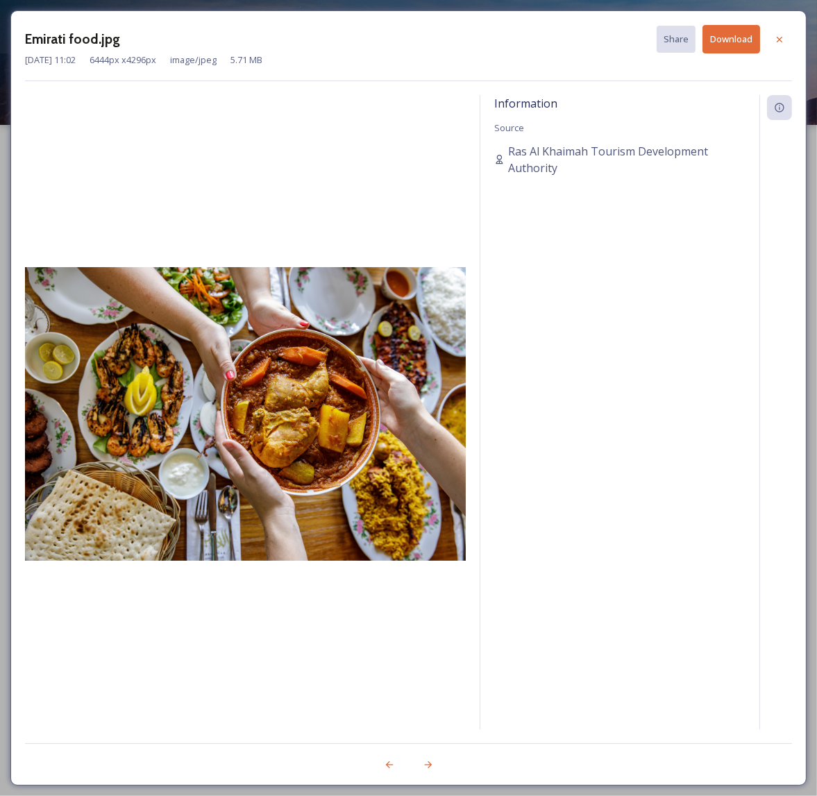
click at [446, 340] on img at bounding box center [245, 414] width 441 height 294
click at [722, 42] on button "Download" at bounding box center [732, 39] width 58 height 28
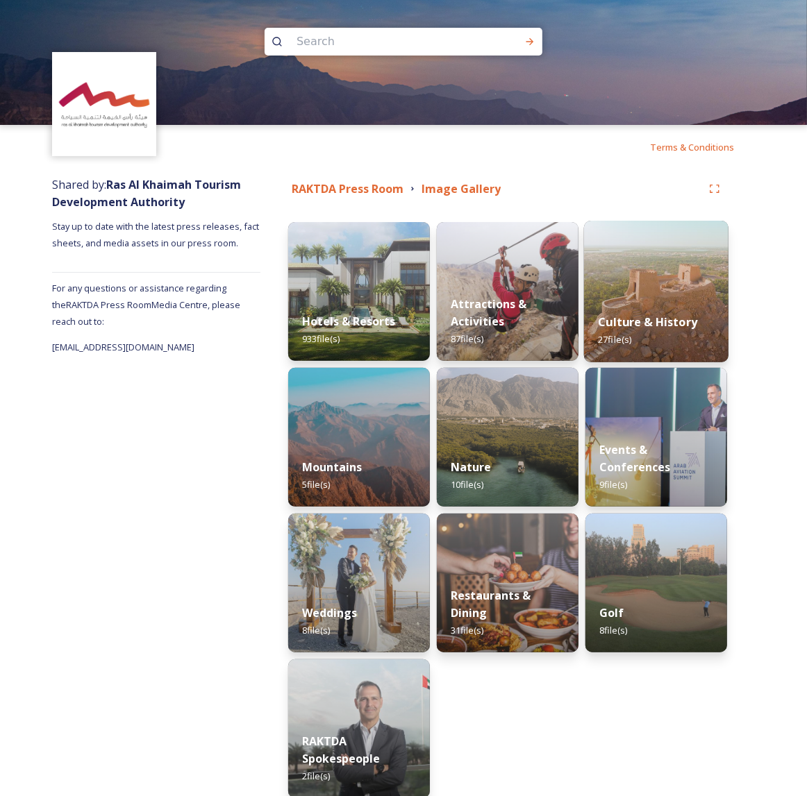
click at [650, 294] on img at bounding box center [656, 292] width 144 height 142
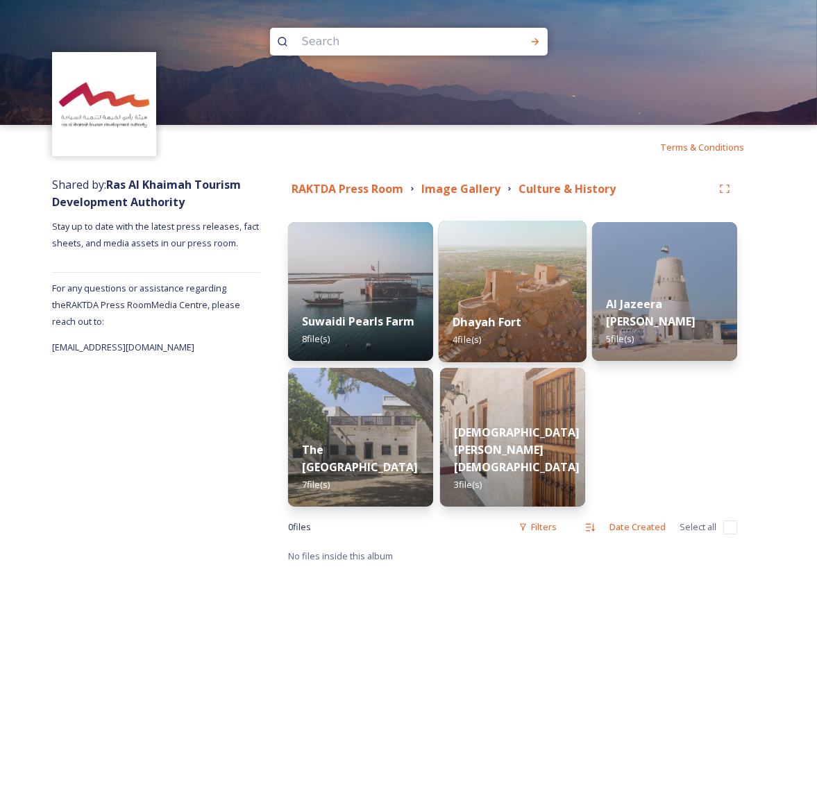
click at [527, 300] on div "Dhayah Fort 4 file(s)" at bounding box center [513, 330] width 148 height 63
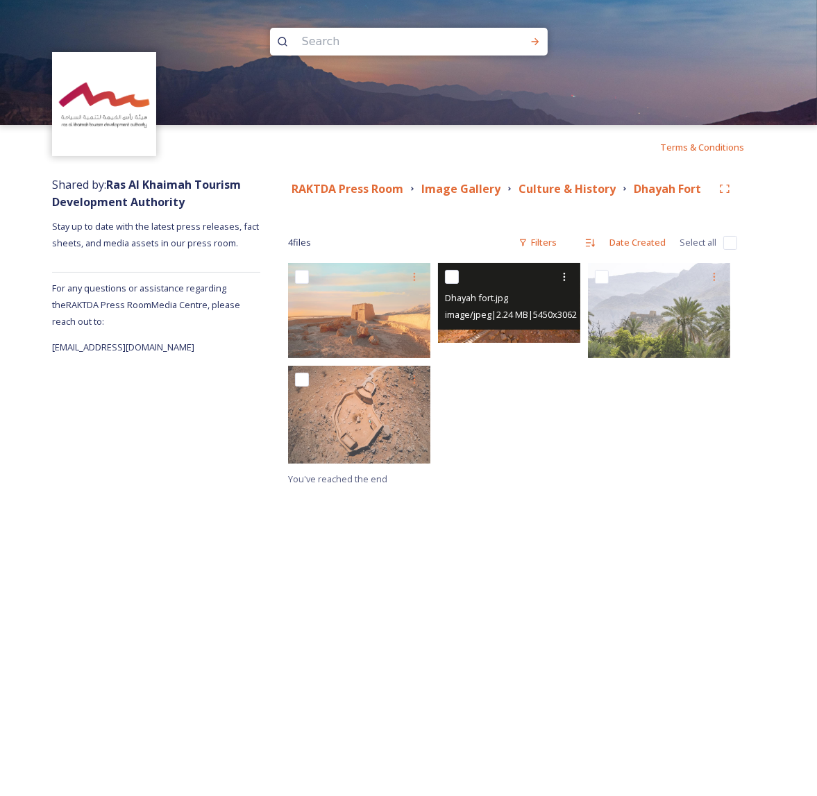
click at [522, 320] on span "image/jpeg | 2.24 MB | 5450 x 3062" at bounding box center [511, 314] width 132 height 12
click at [560, 280] on icon at bounding box center [564, 276] width 11 height 11
click at [545, 299] on div "View File" at bounding box center [548, 307] width 56 height 27
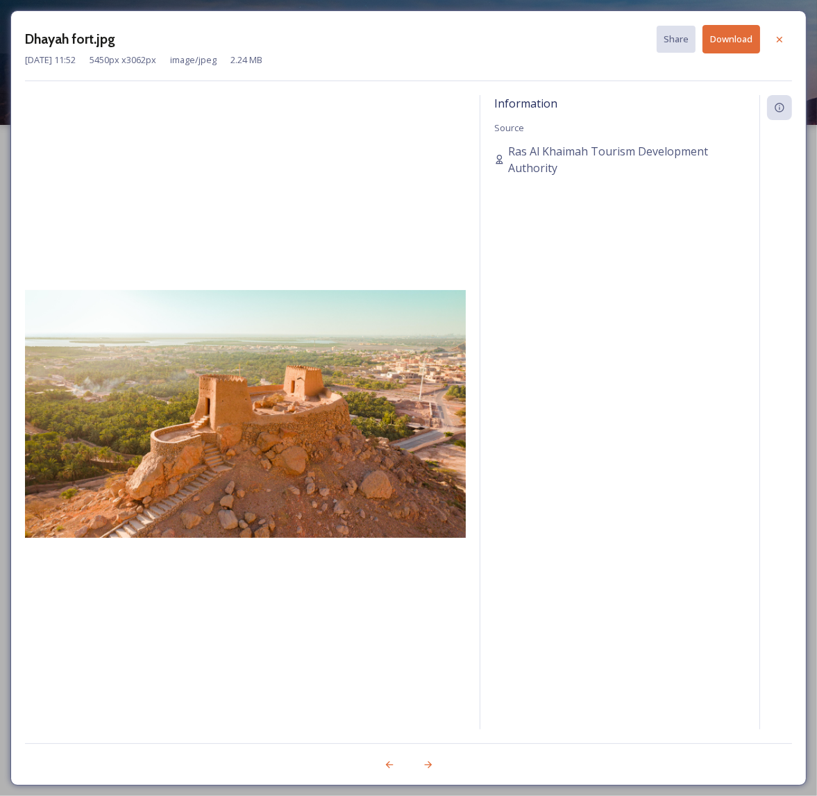
click at [712, 40] on button "Download" at bounding box center [732, 39] width 58 height 28
click at [328, 130] on div at bounding box center [245, 412] width 441 height 634
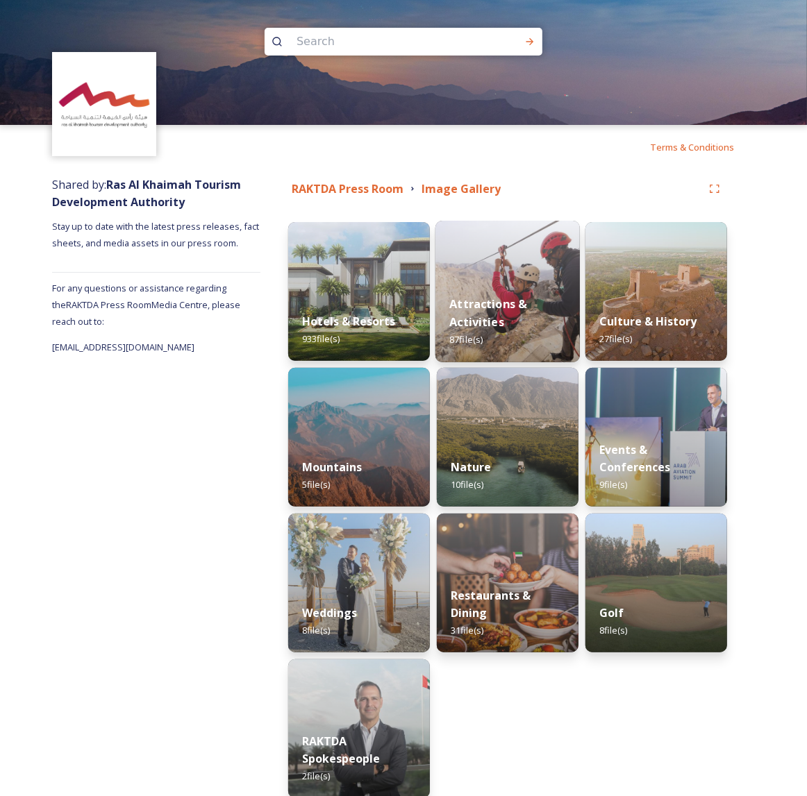
click at [494, 285] on div "Attractions & Activities 87 file(s)" at bounding box center [507, 322] width 144 height 81
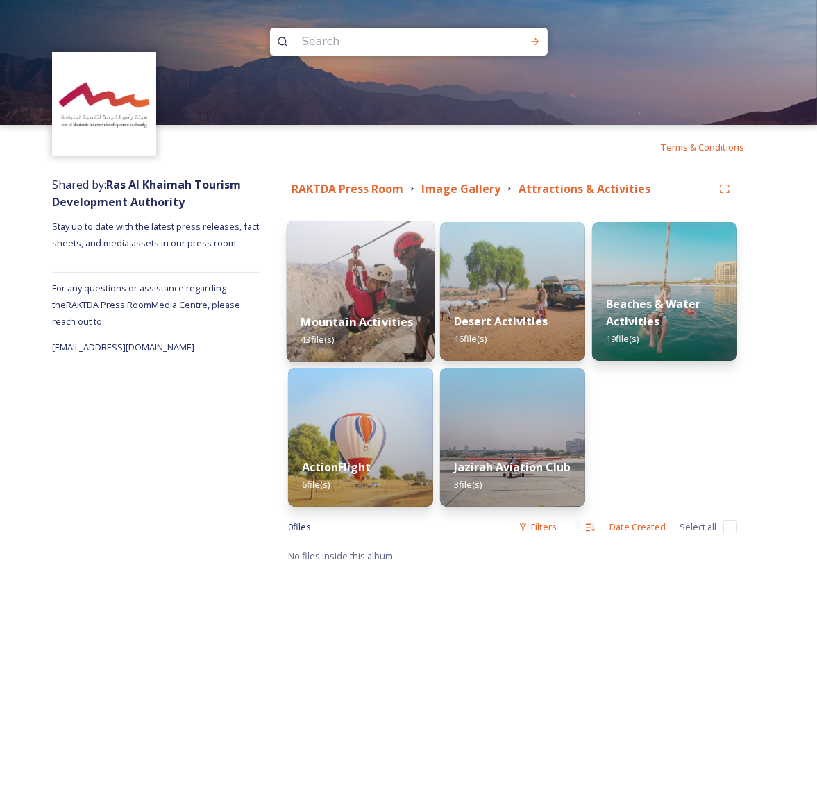
click at [367, 304] on div "Mountain Activities 43 file(s)" at bounding box center [361, 330] width 148 height 63
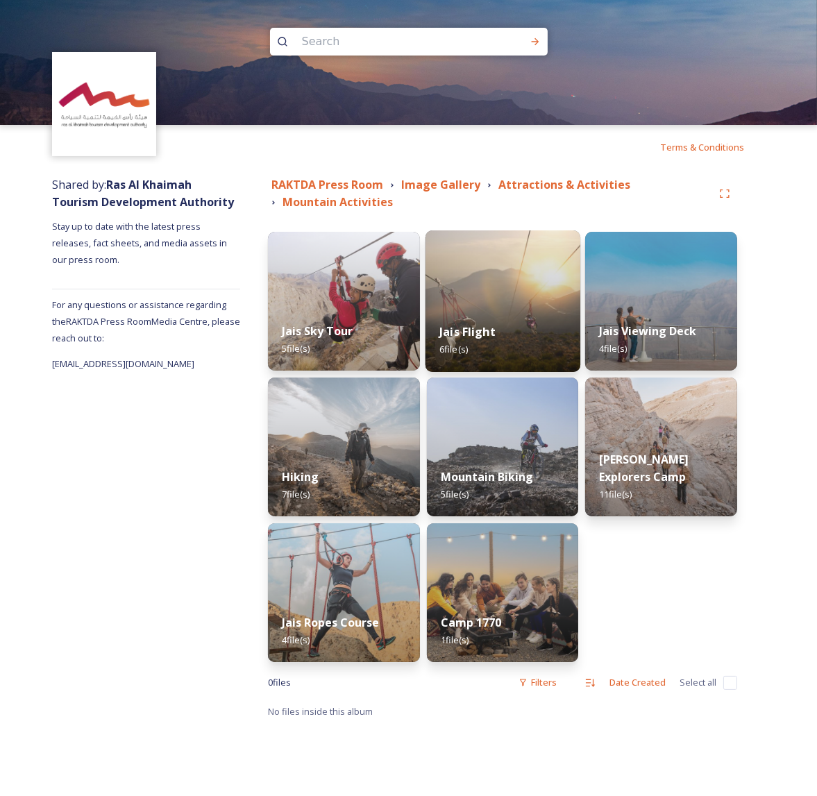
click at [525, 305] on img at bounding box center [503, 301] width 155 height 142
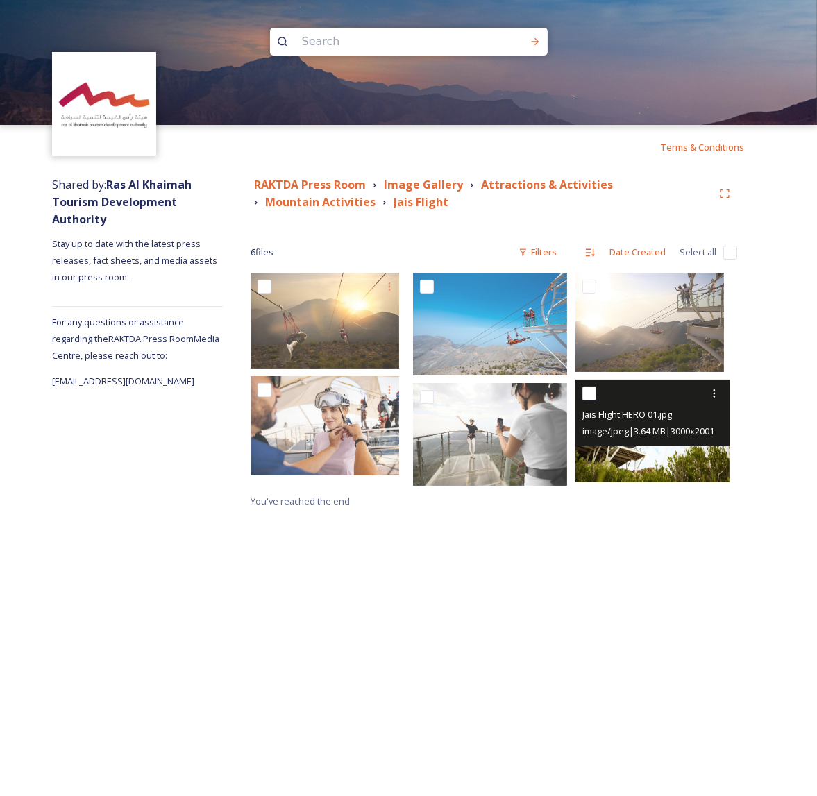
click at [641, 455] on img at bounding box center [652, 431] width 154 height 103
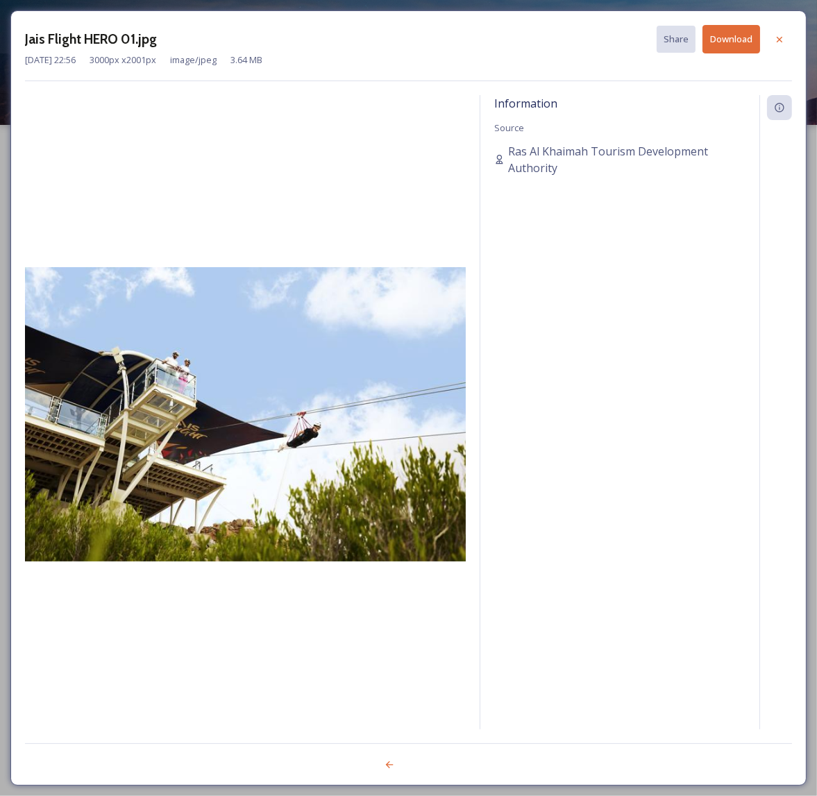
click at [728, 31] on button "Download" at bounding box center [732, 39] width 58 height 28
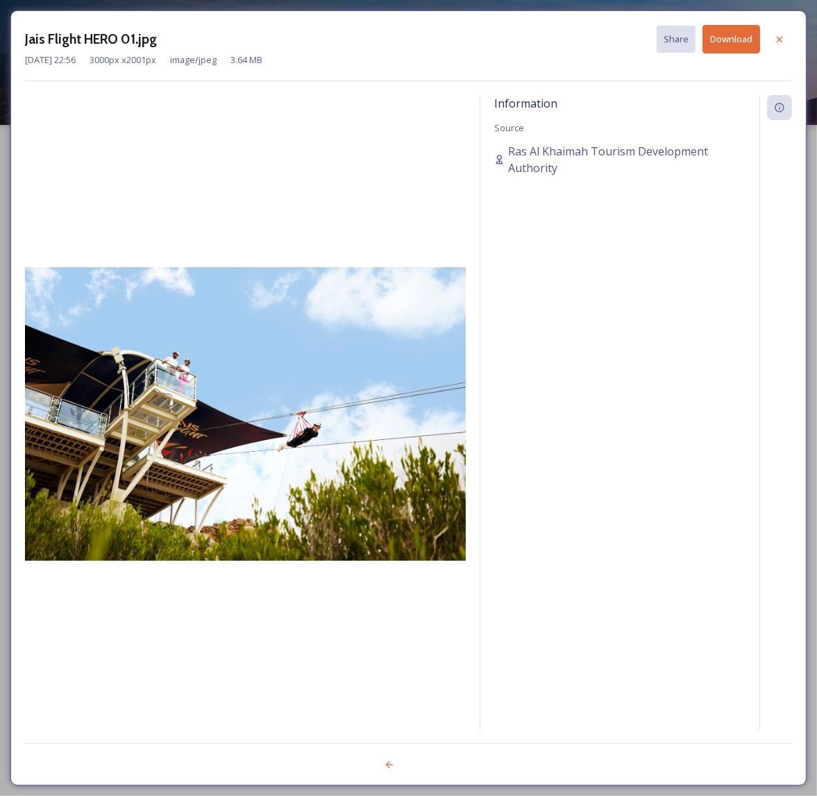
click at [346, 42] on div "Jais Flight HERO 01.jpg Share Download" at bounding box center [408, 39] width 767 height 28
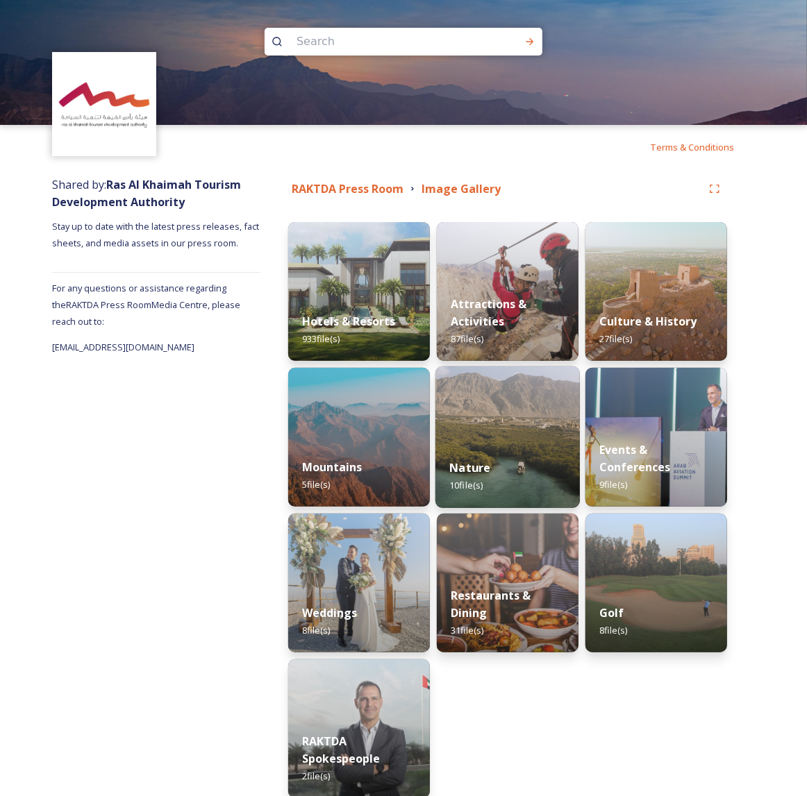
click at [487, 448] on div "Nature 10 file(s)" at bounding box center [507, 476] width 144 height 63
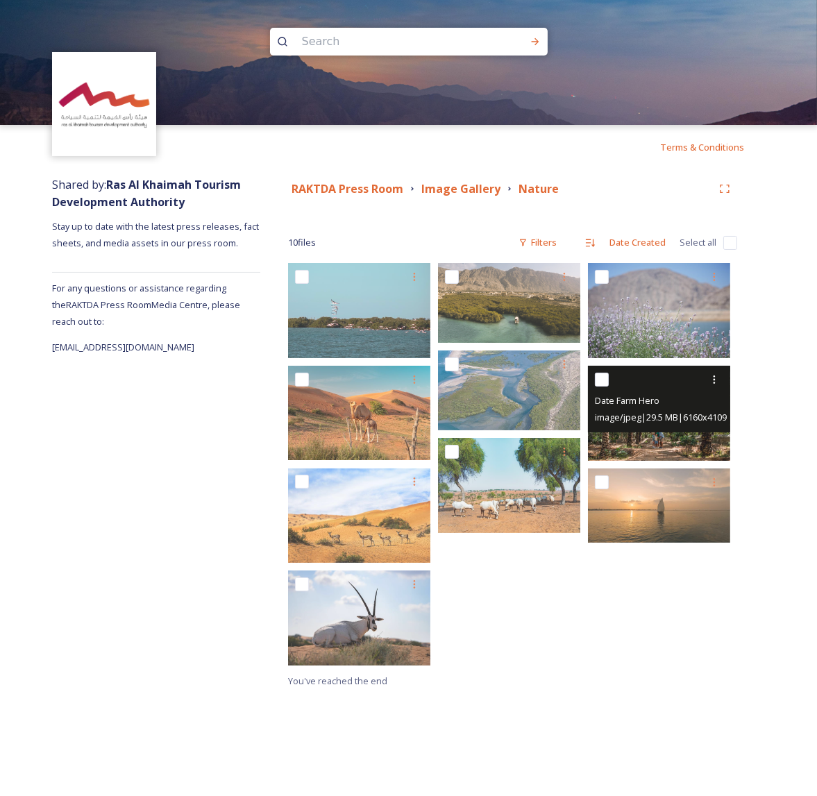
click at [672, 413] on span "image/jpeg | 29.5 MB | 6160 x 4109" at bounding box center [661, 417] width 132 height 12
click at [709, 381] on icon at bounding box center [714, 379] width 11 height 11
click at [700, 403] on span "View File" at bounding box center [695, 409] width 36 height 13
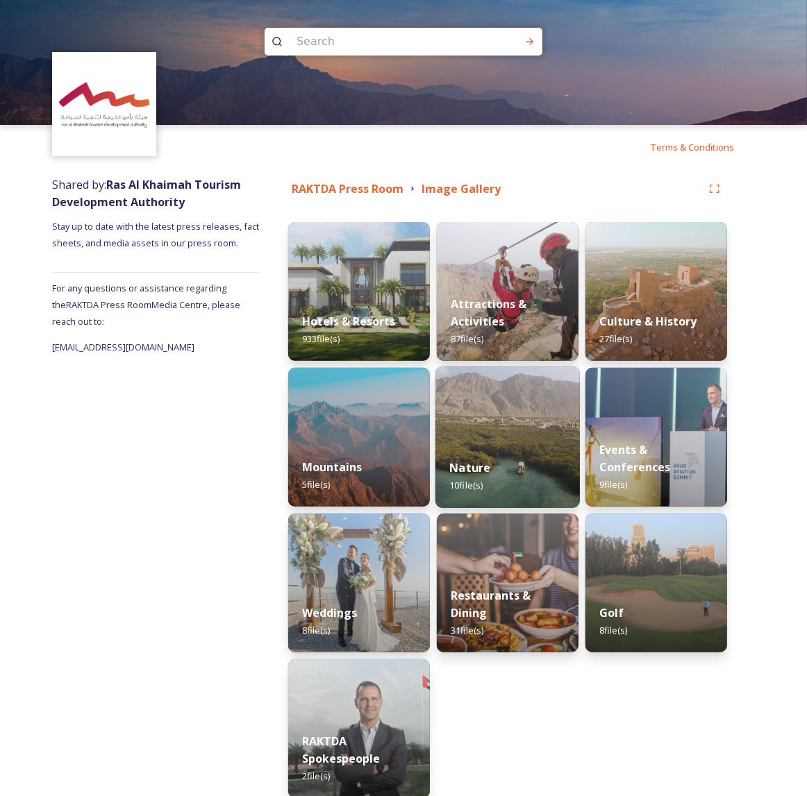
click at [476, 463] on strong "Nature" at bounding box center [469, 467] width 41 height 15
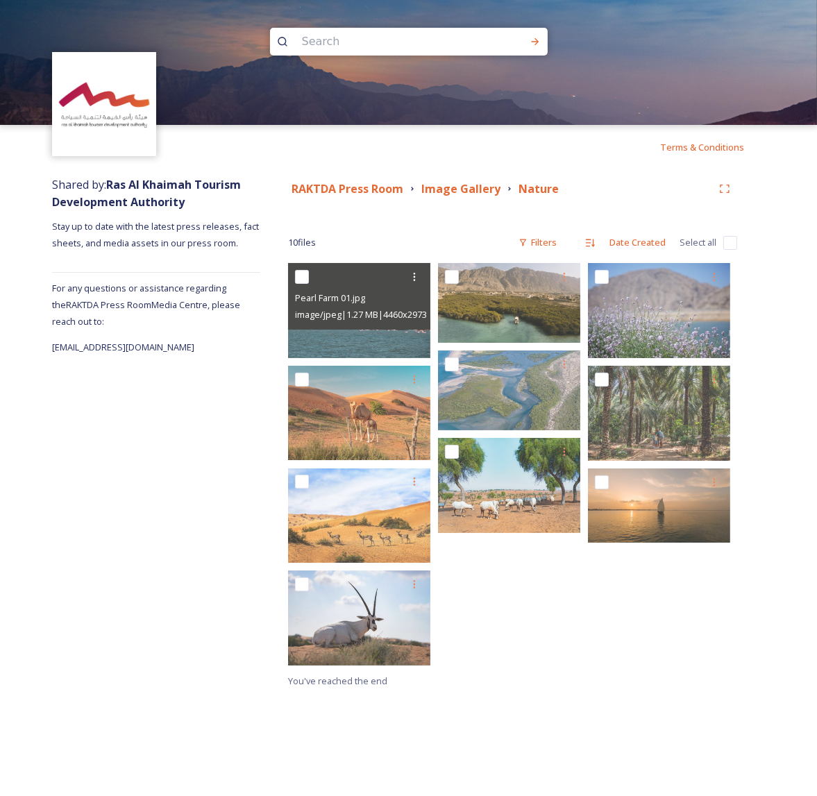
drag, startPoint x: 373, startPoint y: 340, endPoint x: 153, endPoint y: 421, distance: 233.7
click at [153, 421] on div "Shared by: Ras Al Khaimah Tourism Development Authority Stay up to date with th…" at bounding box center [156, 432] width 208 height 527
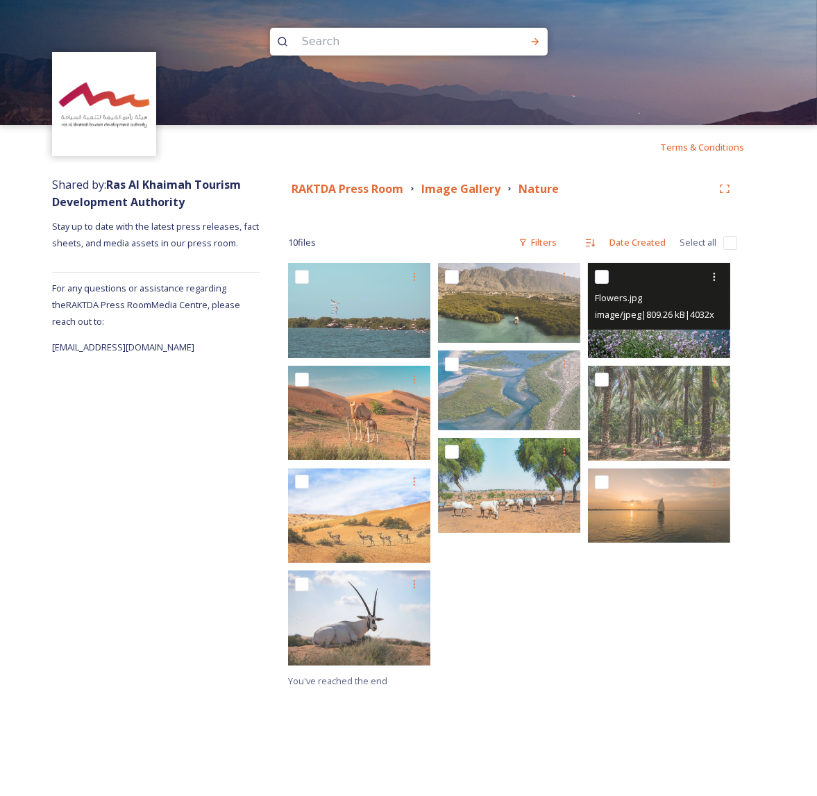
click at [657, 332] on img at bounding box center [659, 310] width 142 height 95
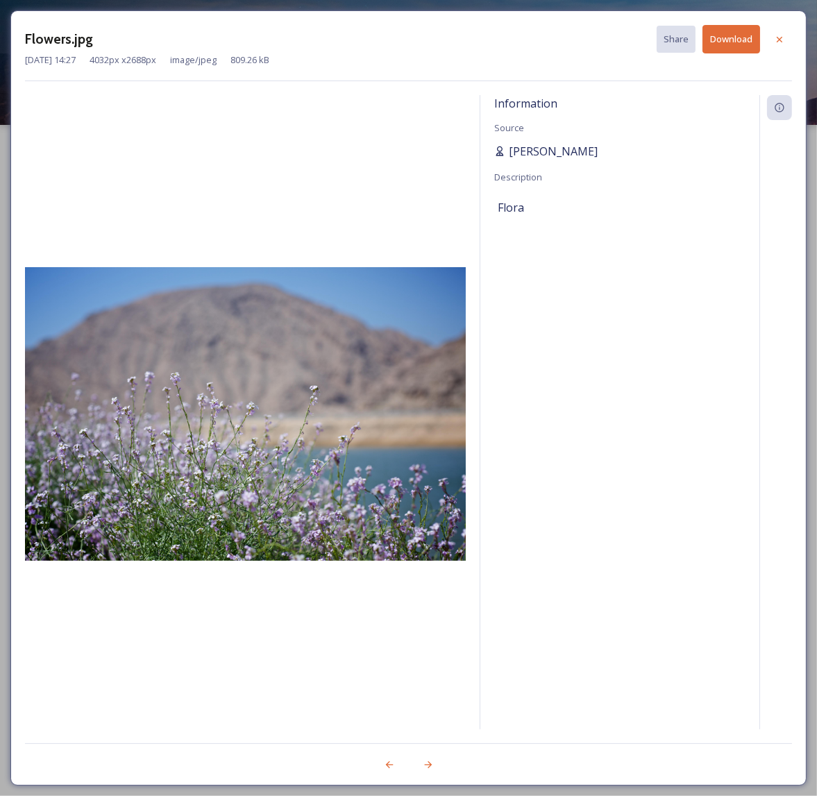
drag, startPoint x: 591, startPoint y: 148, endPoint x: 505, endPoint y: 154, distance: 87.0
click at [505, 154] on div "[PERSON_NAME]" at bounding box center [619, 151] width 251 height 17
copy span "[PERSON_NAME]"
click at [723, 37] on button "Download" at bounding box center [732, 39] width 58 height 28
click at [382, 183] on div at bounding box center [245, 412] width 441 height 634
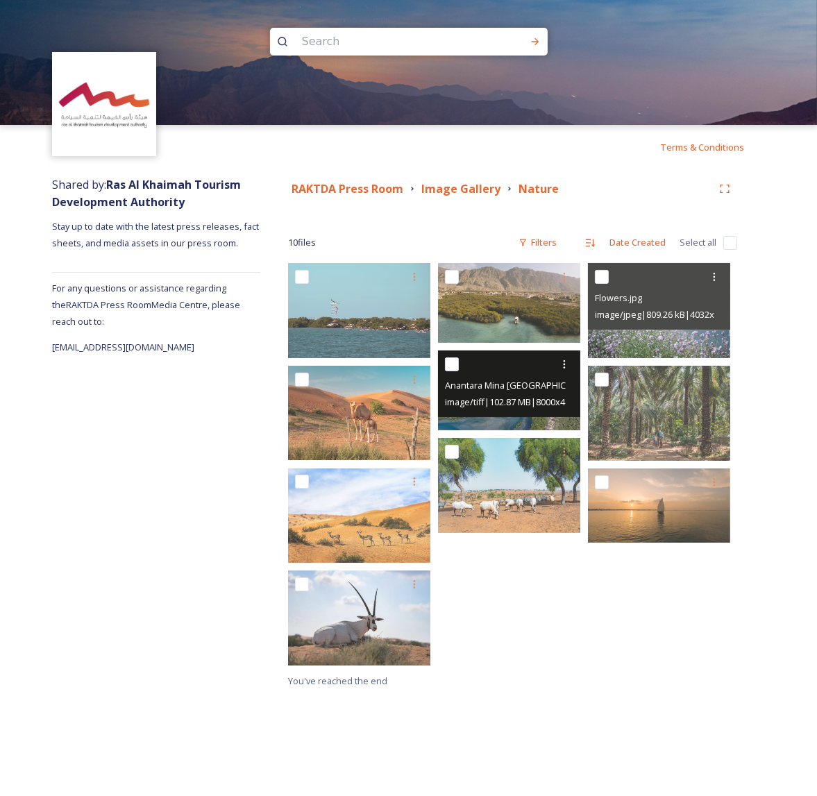
click at [522, 390] on span "Anantara Mina [GEOGRAPHIC_DATA] Exterior View Aerial Mangroves.tif" at bounding box center [591, 384] width 292 height 13
click at [522, 426] on img at bounding box center [509, 391] width 142 height 80
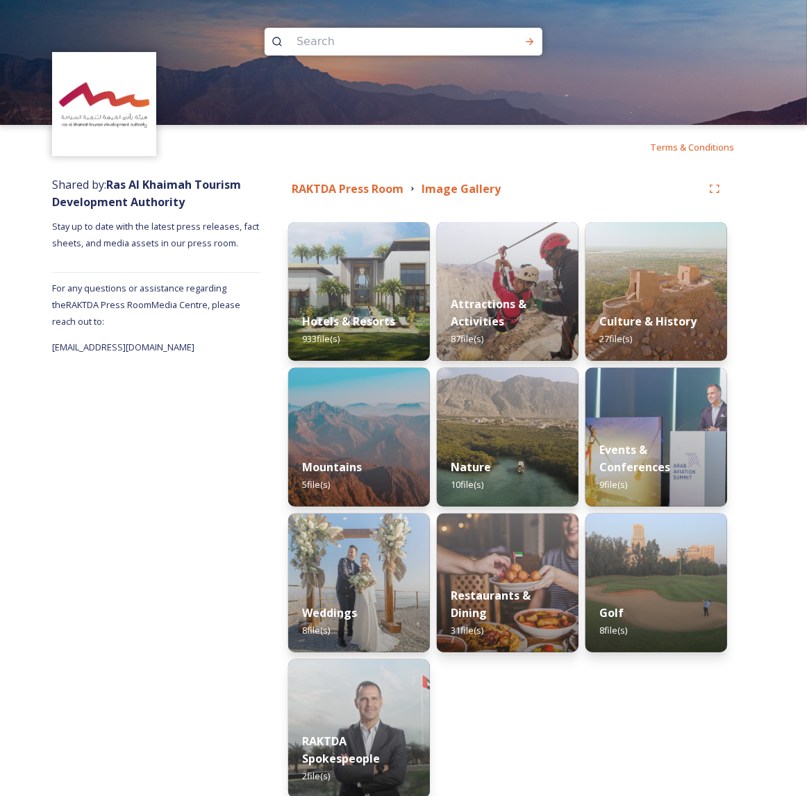
click at [167, 489] on div "Shared by: Ras Al Khaimah Tourism Development Authority Stay up to date with th…" at bounding box center [156, 515] width 208 height 693
